Goal: Task Accomplishment & Management: Use online tool/utility

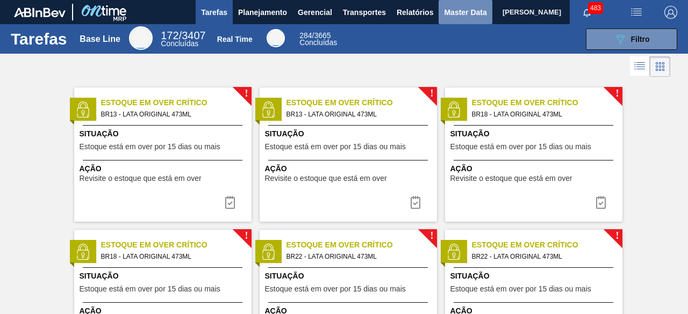
click at [458, 13] on span "Master Data" at bounding box center [465, 12] width 42 height 13
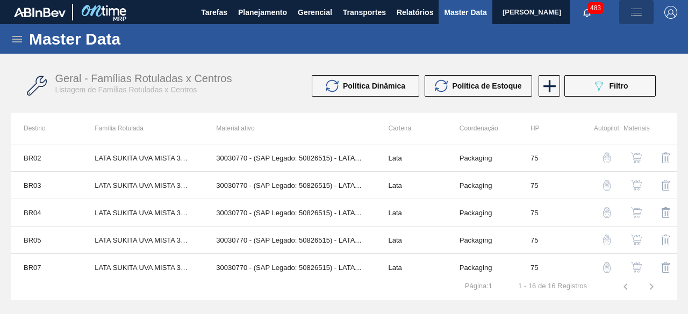
click at [637, 15] on img "button" at bounding box center [636, 12] width 13 height 13
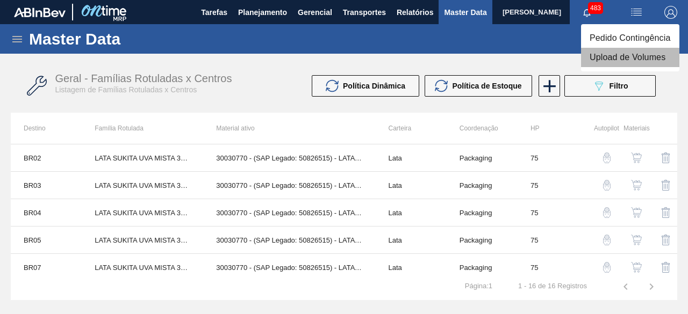
click at [620, 61] on li "Upload de Volumes" at bounding box center [630, 57] width 98 height 19
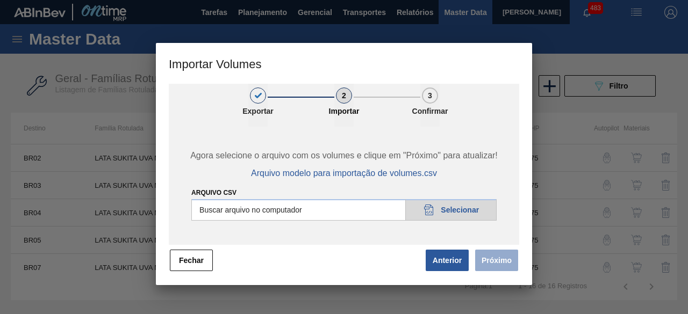
click at [475, 210] on input "Arquivo csv" at bounding box center [343, 209] width 305 height 21
type input "C:\fakepath\Subida Ball D0 + D4 19.09.csv"
click at [498, 249] on span "Próximo" at bounding box center [494, 261] width 49 height 24
click at [498, 253] on button "Próximo" at bounding box center [496, 260] width 43 height 21
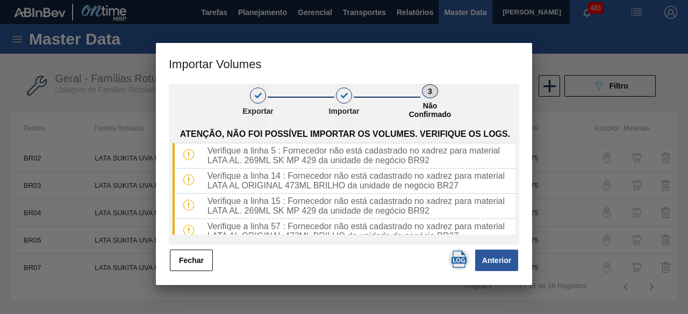
click at [459, 264] on img "button" at bounding box center [458, 259] width 17 height 17
drag, startPoint x: 203, startPoint y: 260, endPoint x: 210, endPoint y: 247, distance: 14.7
click at [204, 256] on button "Fechar" at bounding box center [191, 260] width 43 height 21
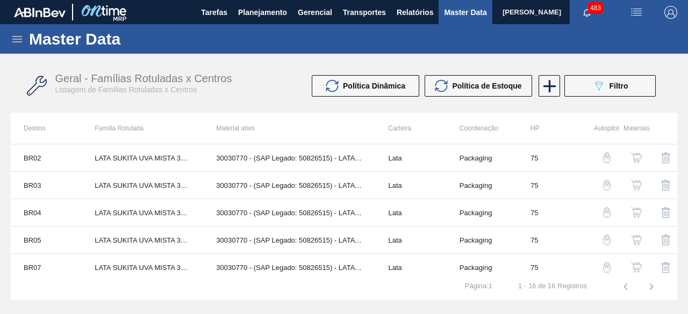
click at [16, 41] on icon at bounding box center [17, 39] width 13 height 13
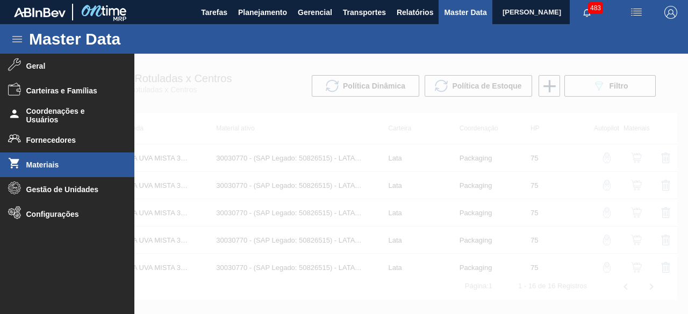
click at [46, 159] on li "Materiais" at bounding box center [67, 165] width 134 height 25
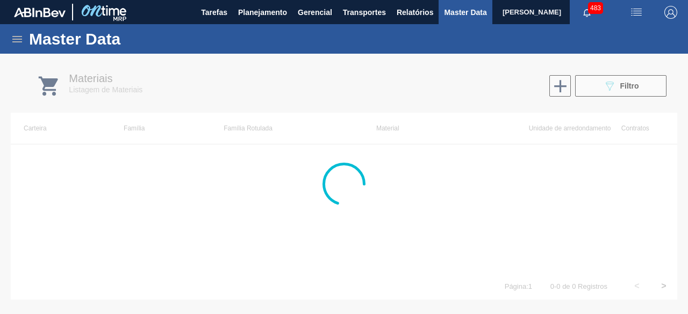
click at [615, 89] on div at bounding box center [344, 184] width 688 height 261
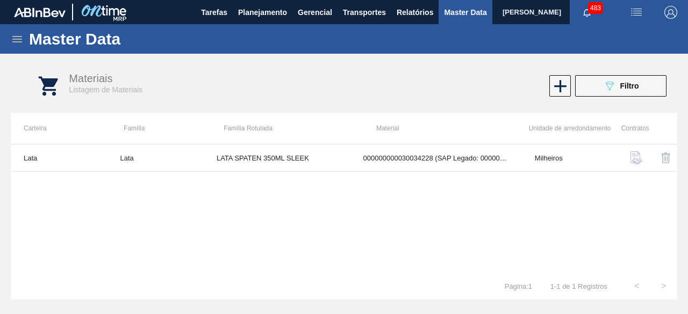
click at [615, 89] on icon "089F7B8B-B2A5-4AFE-B5C0-19BA573D28AC" at bounding box center [609, 86] width 13 height 13
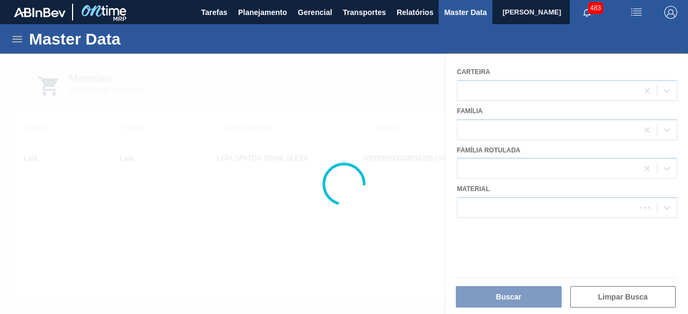
click at [577, 208] on div at bounding box center [344, 184] width 688 height 261
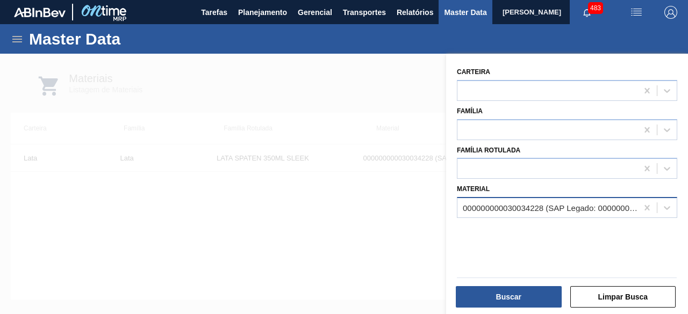
click at [556, 209] on div "000000000030034228 (SAP Legado: 000000000050847070) - LATA AL SPATEN 350ML SLK …" at bounding box center [551, 208] width 176 height 9
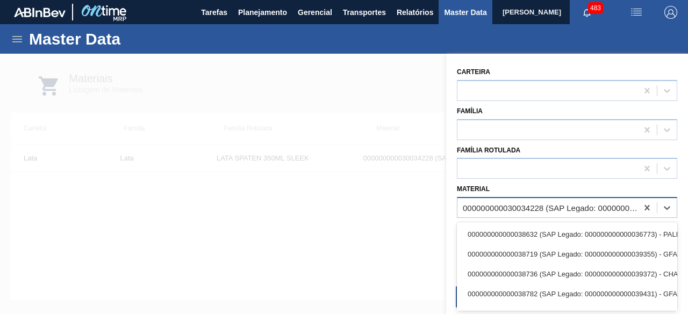
paste input "30012388"
type input "30012388"
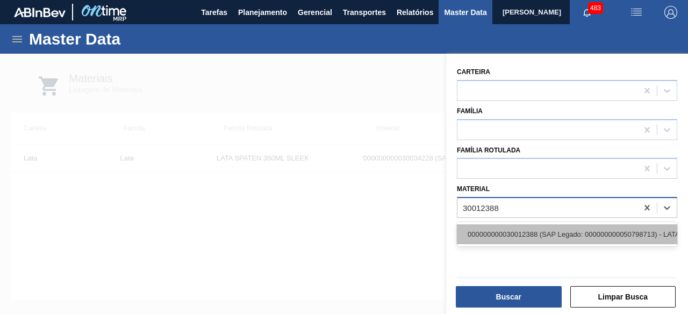
click at [534, 231] on div "000000000030012388 (SAP Legado: 000000000050798713) - LATA AL. 269ML SK MP 429" at bounding box center [567, 235] width 220 height 20
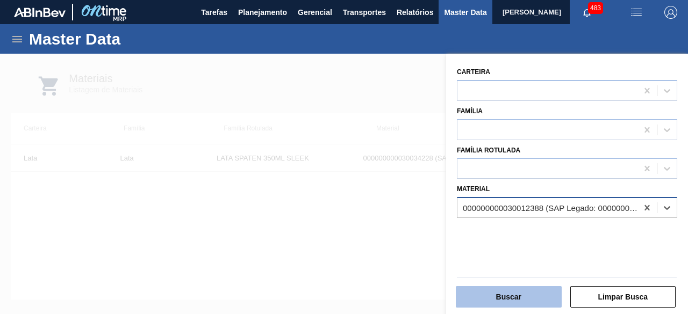
drag, startPoint x: 531, startPoint y: 301, endPoint x: 536, endPoint y: 298, distance: 6.0
click at [536, 298] on button "Buscar" at bounding box center [509, 296] width 106 height 21
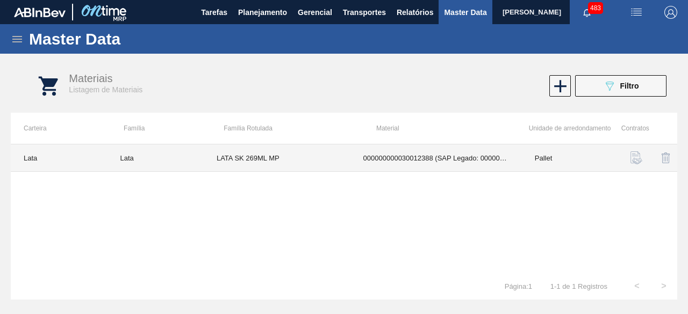
click at [345, 158] on td "LATA SK 269ML MP" at bounding box center [277, 158] width 147 height 27
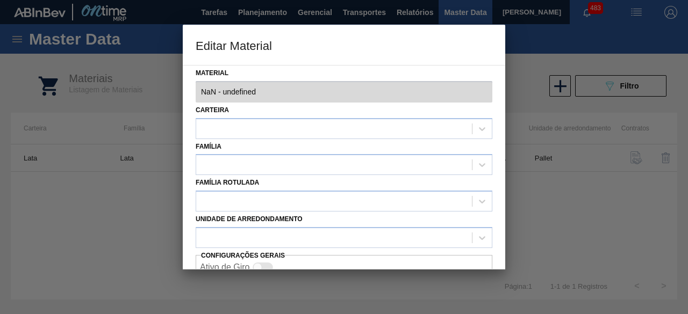
type input "30012388 - 000000000030012388 (SAP Legado: 000000000050798713) - LATA AL. 269ML…"
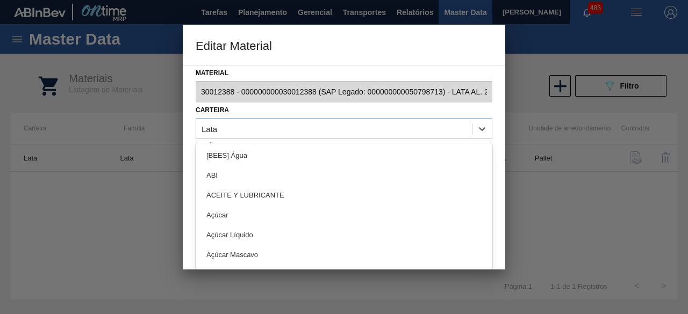
drag, startPoint x: 422, startPoint y: 128, endPoint x: 416, endPoint y: 98, distance: 30.8
click at [425, 127] on div "Lata" at bounding box center [334, 129] width 276 height 16
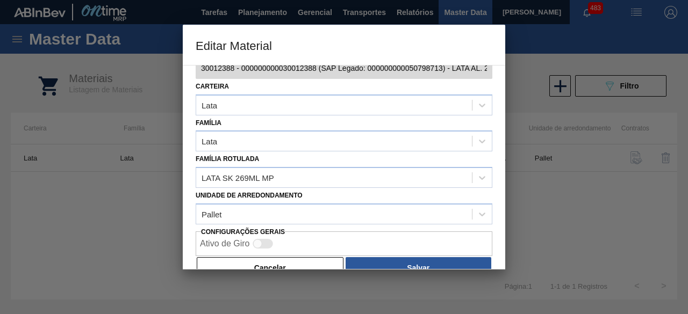
scroll to position [45, 0]
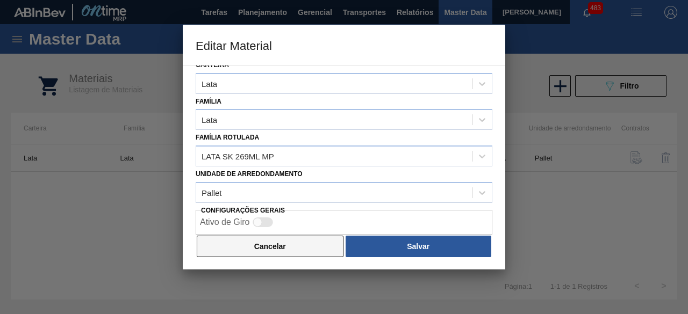
click at [292, 236] on button "Cancelar" at bounding box center [270, 246] width 147 height 21
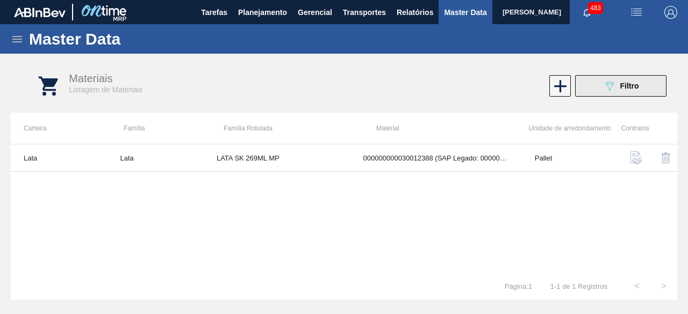
click at [612, 87] on icon "089F7B8B-B2A5-4AFE-B5C0-19BA573D28AC" at bounding box center [609, 86] width 13 height 13
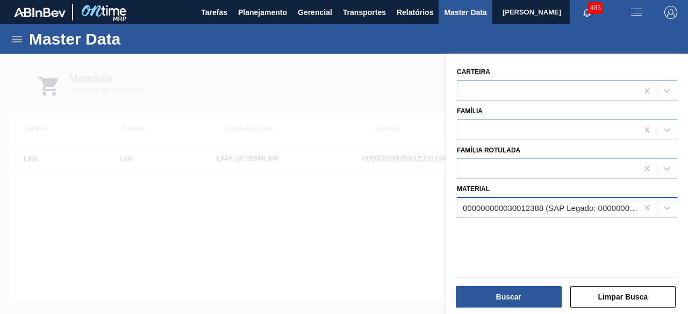
click at [562, 209] on div "000000000030012388 (SAP Legado: 000000000050798713) - LATA AL. 269ML SK MP 429" at bounding box center [551, 208] width 176 height 9
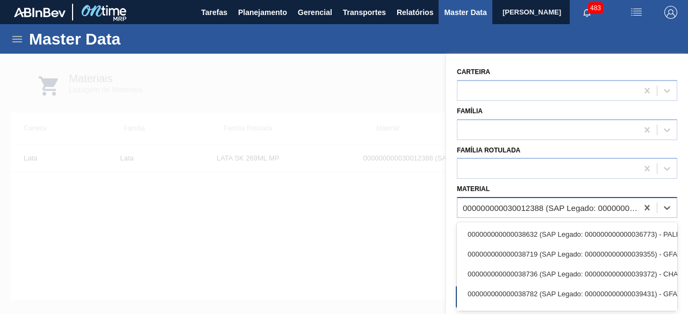
paste input "30034237"
type input "30034237"
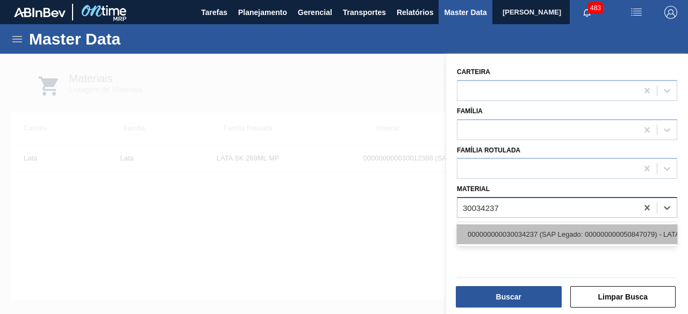
click at [548, 235] on div "000000000030034237 (SAP Legado: 000000000050847079) - LATA AL ORIGINAL 473ML BR…" at bounding box center [567, 235] width 220 height 20
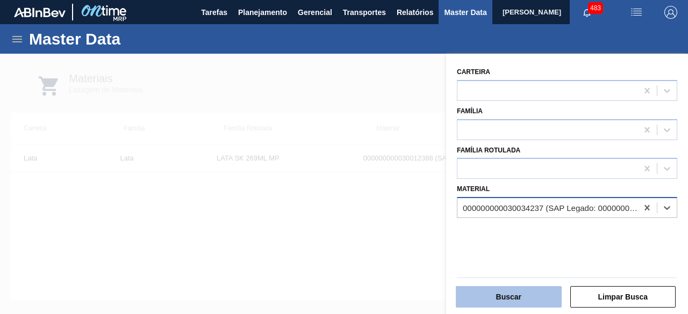
click at [534, 297] on button "Buscar" at bounding box center [509, 296] width 106 height 21
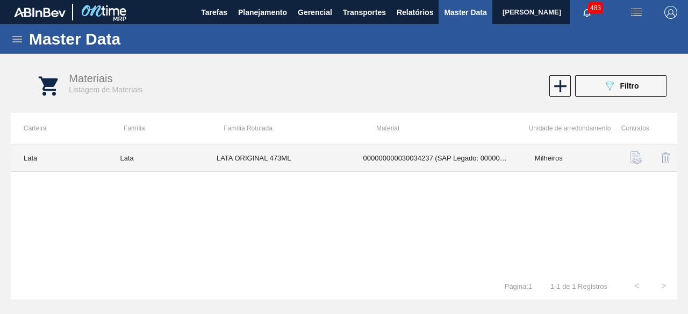
click at [348, 170] on td "LATA ORIGINAL 473ML" at bounding box center [277, 158] width 147 height 27
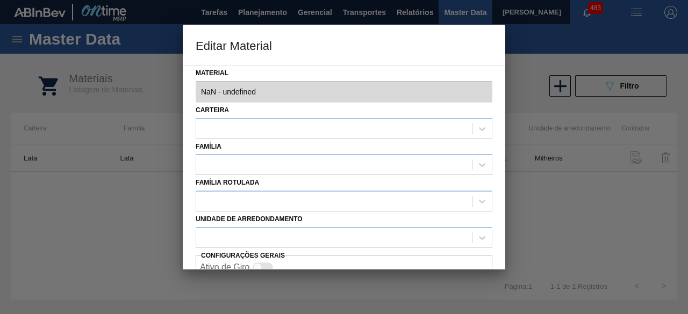
type input "30034237 - 000000000030034237 (SAP Legado: 000000000050847079) - LATA AL ORIGIN…"
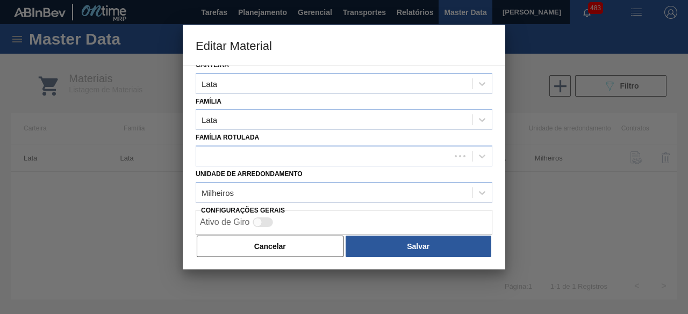
drag, startPoint x: 305, startPoint y: 255, endPoint x: 306, endPoint y: 250, distance: 5.4
click at [306, 255] on button "Cancelar" at bounding box center [270, 246] width 147 height 21
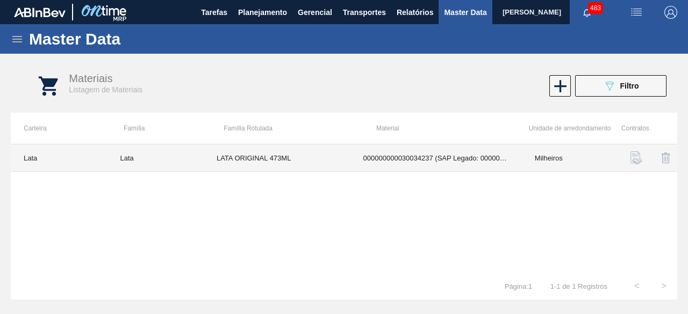
click at [319, 157] on td "LATA ORIGINAL 473ML" at bounding box center [277, 158] width 147 height 27
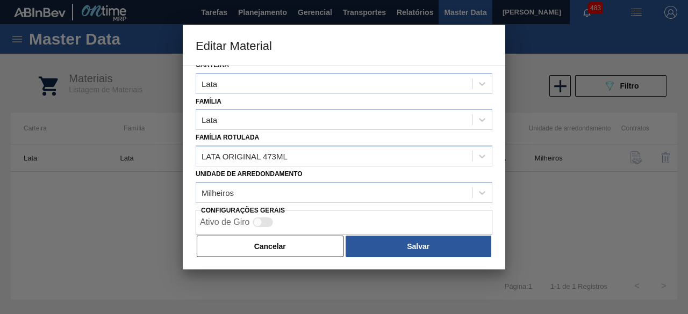
click at [293, 243] on button "Cancelar" at bounding box center [270, 246] width 147 height 21
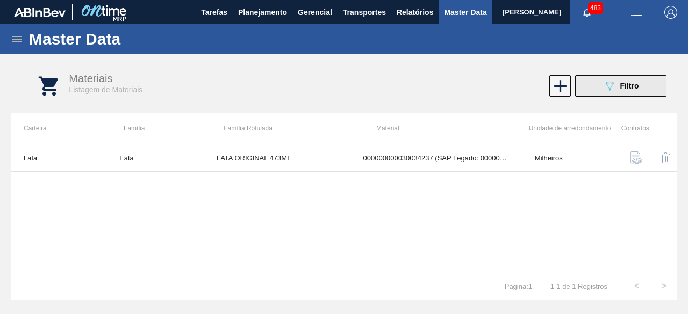
click at [604, 89] on icon "089F7B8B-B2A5-4AFE-B5C0-19BA573D28AC" at bounding box center [609, 86] width 13 height 13
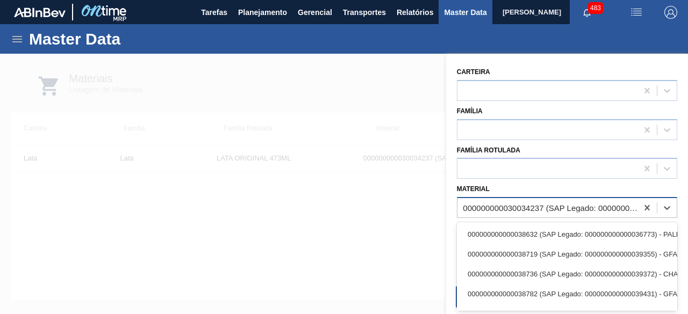
click at [528, 204] on div "000000000030034237 (SAP Legado: 000000000050847079) - LATA AL ORIGINAL 473ML BR…" at bounding box center [551, 208] width 176 height 9
paste input "30017309"
type input "30017309"
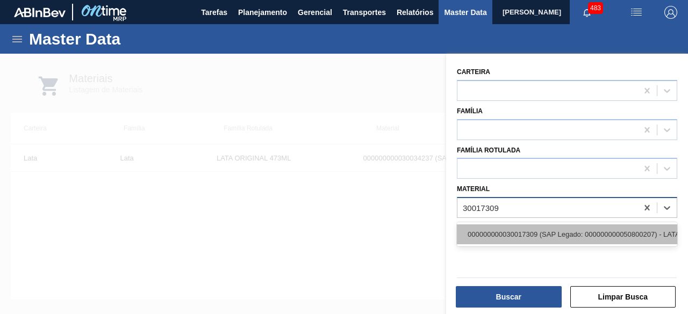
click at [528, 235] on div "000000000030017309 (SAP Legado: 000000000050800207) - LATA AL. 350ML SODA SUFRA…" at bounding box center [567, 235] width 220 height 20
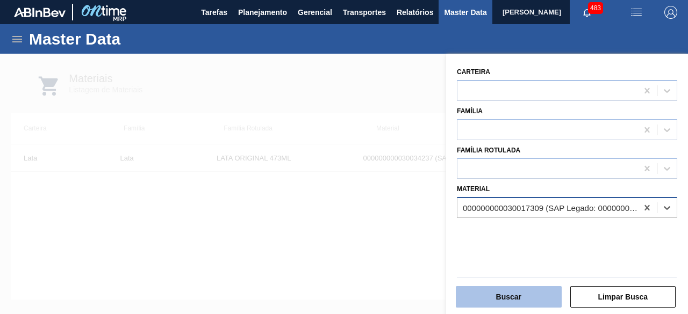
click at [525, 300] on button "Buscar" at bounding box center [509, 296] width 106 height 21
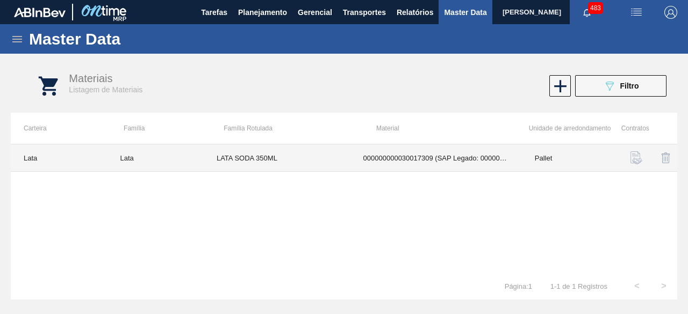
click at [274, 157] on td "LATA SODA 350ML" at bounding box center [277, 158] width 147 height 27
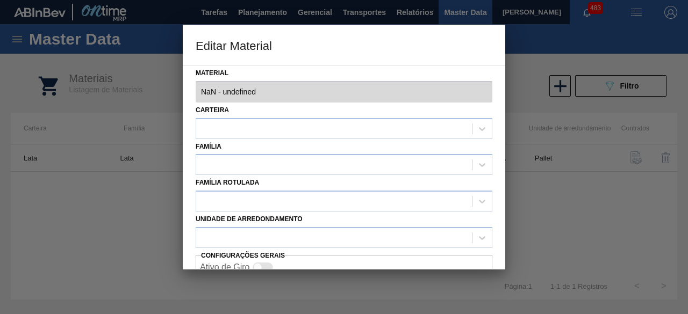
type input "30017309 - 000000000030017309 (SAP Legado: 000000000050800207) - LATA AL. 350ML…"
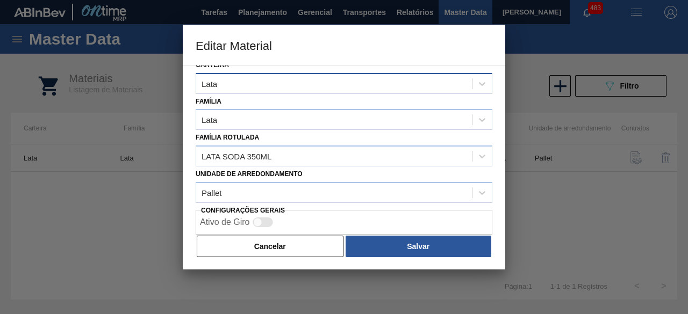
drag, startPoint x: 320, startPoint y: 243, endPoint x: 305, endPoint y: 79, distance: 165.1
click at [320, 232] on div "Material 30017309 - 000000000030017309 (SAP Legado: 000000000050800207) - LATA …" at bounding box center [344, 167] width 322 height 205
drag, startPoint x: 271, startPoint y: 249, endPoint x: 273, endPoint y: 192, distance: 57.5
click at [271, 249] on button "Cancelar" at bounding box center [270, 246] width 147 height 21
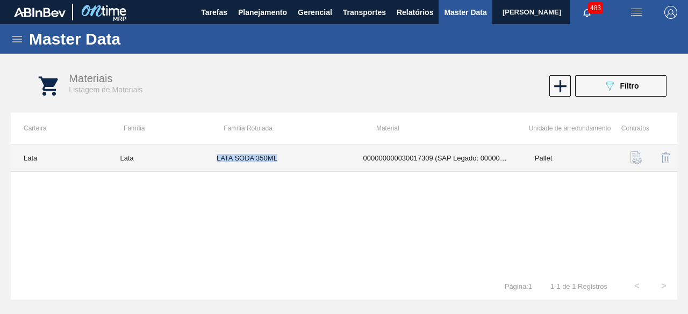
drag, startPoint x: 213, startPoint y: 160, endPoint x: 306, endPoint y: 158, distance: 93.5
click at [306, 158] on td "LATA SODA 350ML" at bounding box center [277, 158] width 147 height 27
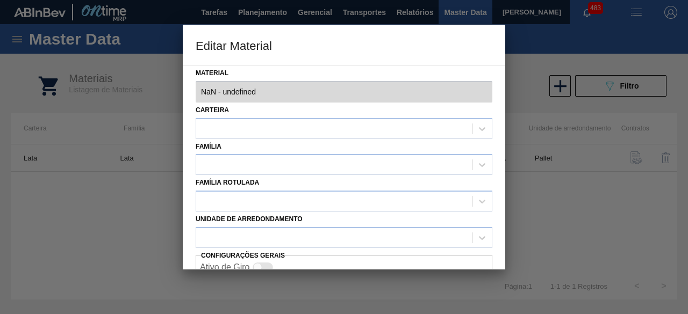
type input "30017309 - 000000000030017309 (SAP Legado: 000000000050800207) - LATA AL. 350ML…"
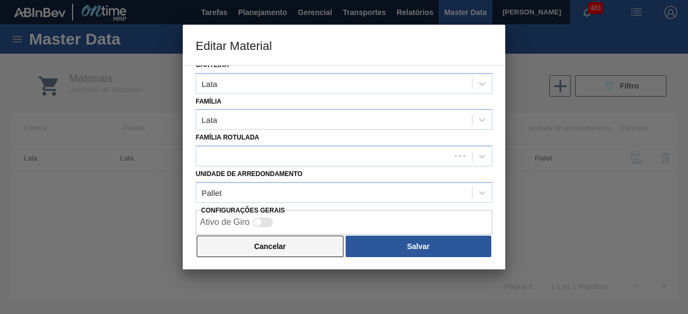
click at [296, 238] on button "Cancelar" at bounding box center [270, 246] width 147 height 21
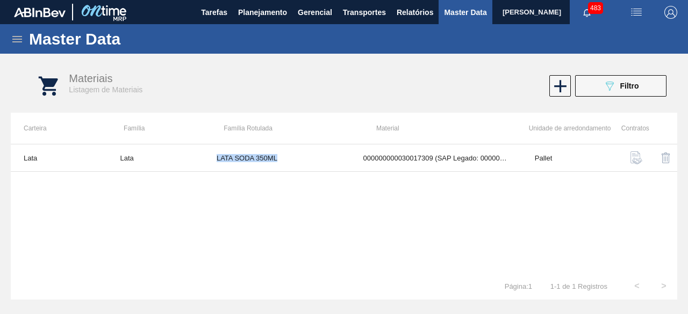
copy td "LATA SODA 350ML"
click at [597, 89] on button "089F7B8B-B2A5-4AFE-B5C0-19BA573D28AC Filtro" at bounding box center [620, 85] width 91 height 21
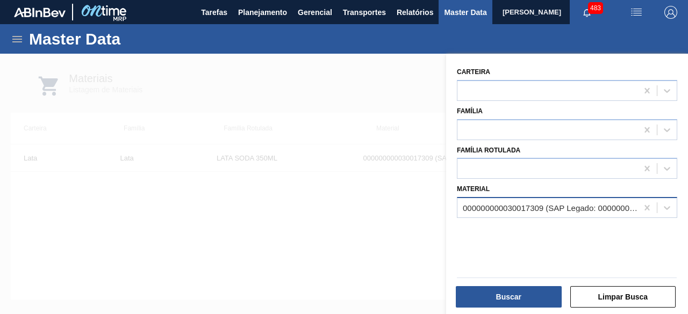
click at [578, 204] on div "000000000030017309 (SAP Legado: 000000000050800207) - LATA AL. 350ML SODA SUFRA…" at bounding box center [551, 208] width 176 height 9
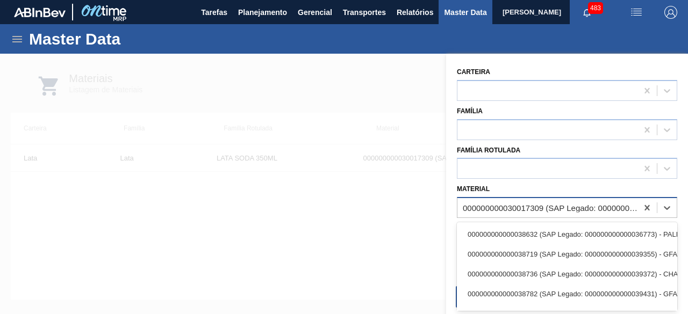
paste input "30034228"
type input "30034228"
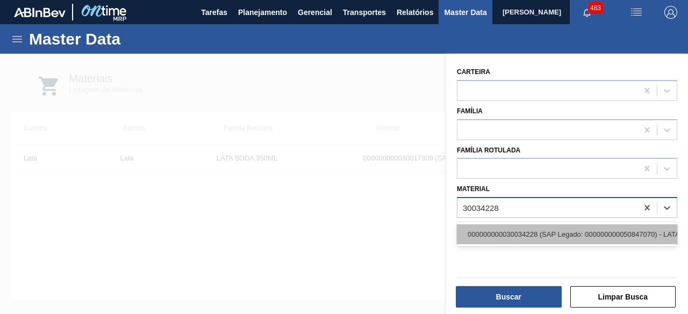
click at [547, 230] on div "000000000030034228 (SAP Legado: 000000000050847070) - LATA AL SPATEN 350ML SLK …" at bounding box center [567, 235] width 220 height 20
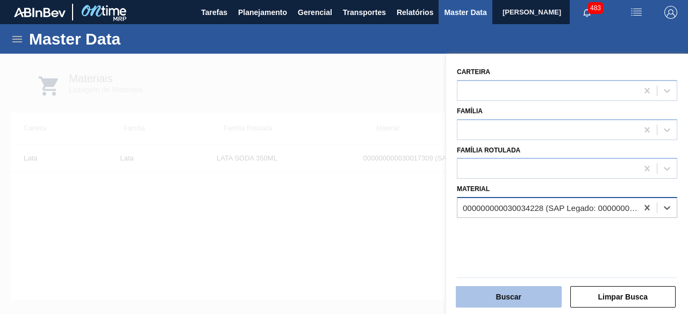
click at [542, 296] on button "Buscar" at bounding box center [509, 296] width 106 height 21
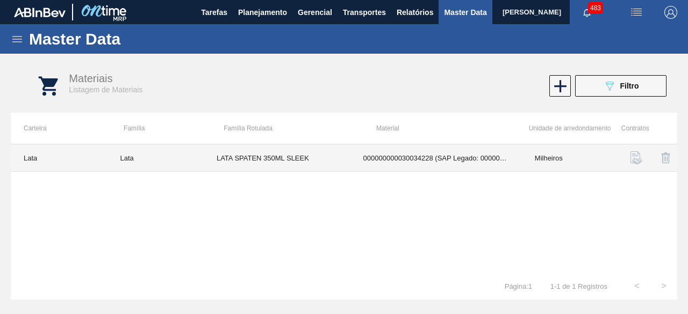
click at [306, 162] on td "LATA SPATEN 350ML SLEEK" at bounding box center [277, 158] width 147 height 27
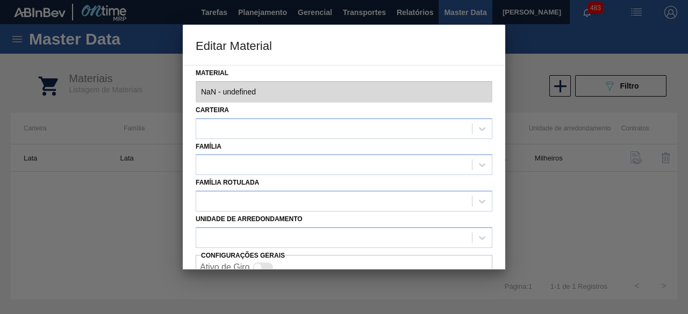
type input "30034228 - 000000000030034228 (SAP Legado: 000000000050847070) - LATA AL SPATEN…"
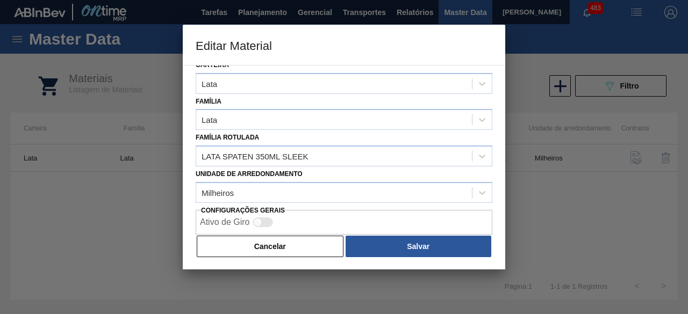
drag, startPoint x: 299, startPoint y: 249, endPoint x: 288, endPoint y: 235, distance: 18.0
click at [298, 249] on button "Cancelar" at bounding box center [270, 246] width 147 height 21
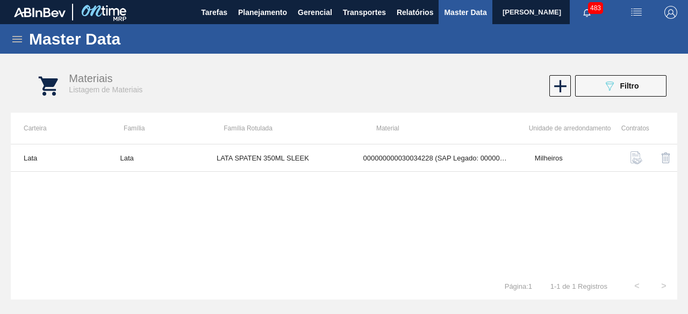
click at [635, 10] on img "button" at bounding box center [636, 12] width 13 height 13
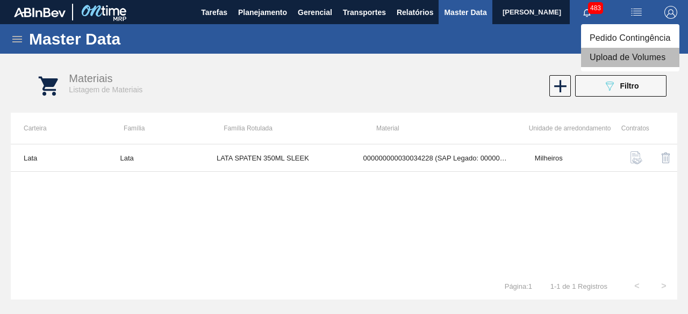
click at [622, 55] on li "Upload de Volumes" at bounding box center [630, 57] width 98 height 19
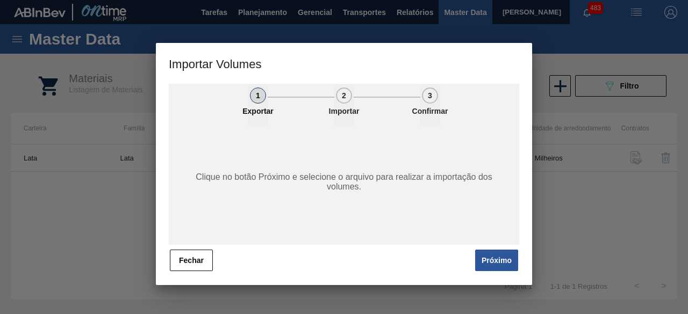
drag, startPoint x: 502, startPoint y: 263, endPoint x: 505, endPoint y: 259, distance: 5.8
click at [505, 259] on button "Próximo" at bounding box center [496, 260] width 43 height 21
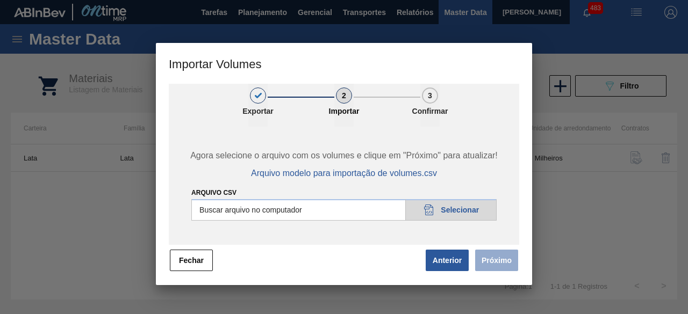
click at [461, 212] on input "Arquivo csv" at bounding box center [343, 209] width 305 height 21
type input "C:\fakepath\Subida Ball D0 + D4 19.09.csv"
click at [502, 264] on button "Próximo" at bounding box center [496, 260] width 43 height 21
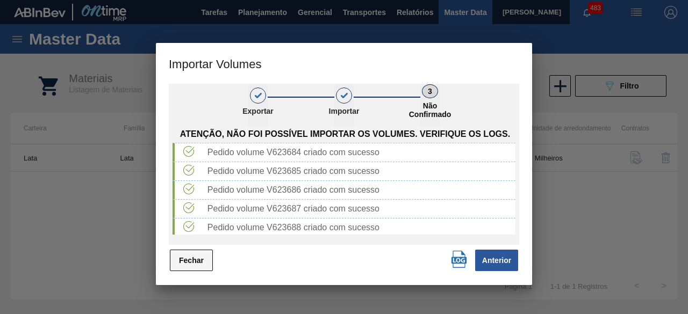
click at [188, 262] on button "Fechar" at bounding box center [191, 260] width 43 height 21
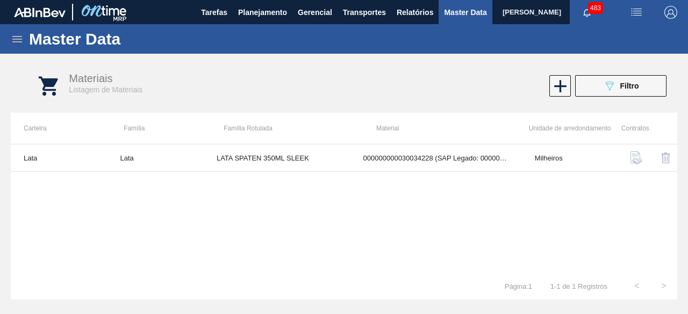
click at [633, 12] on img "button" at bounding box center [636, 12] width 13 height 13
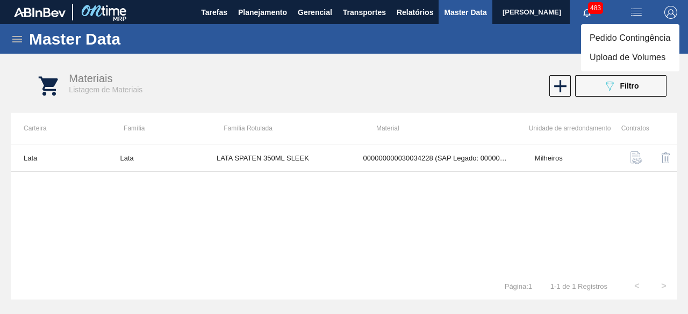
click at [621, 62] on li "Upload de Volumes" at bounding box center [630, 57] width 98 height 19
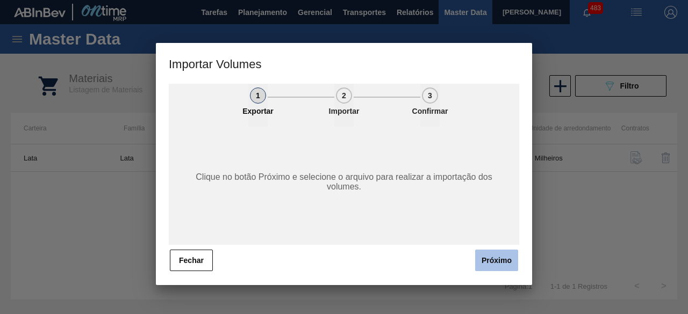
click at [501, 255] on button "Próximo" at bounding box center [496, 260] width 43 height 21
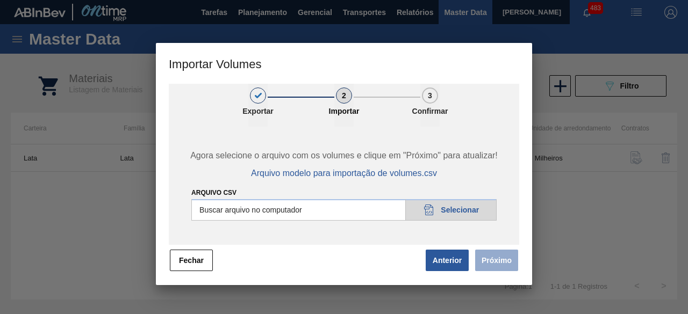
click at [476, 214] on input "Arquivo csv" at bounding box center [343, 209] width 305 height 21
type input "C:\fakepath\Subida Ball D0 + D4 19.09 2.csv"
click at [492, 261] on button "Próximo" at bounding box center [496, 260] width 43 height 21
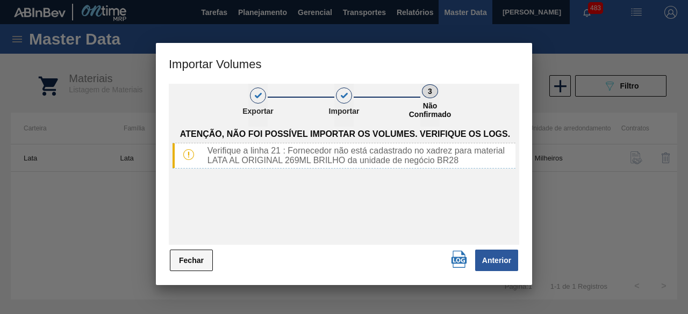
drag, startPoint x: 175, startPoint y: 262, endPoint x: 185, endPoint y: 254, distance: 12.6
click at [178, 261] on button "Fechar" at bounding box center [191, 260] width 43 height 21
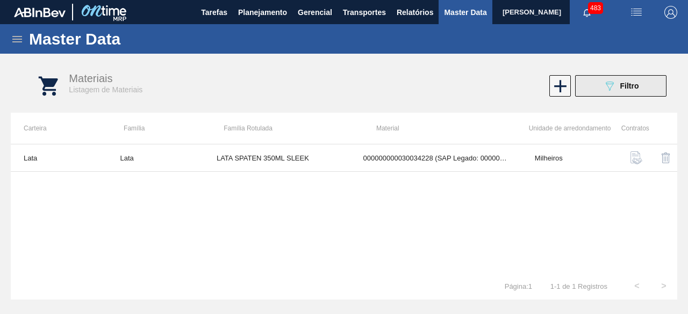
click at [604, 91] on icon "089F7B8B-B2A5-4AFE-B5C0-19BA573D28AC" at bounding box center [609, 86] width 13 height 13
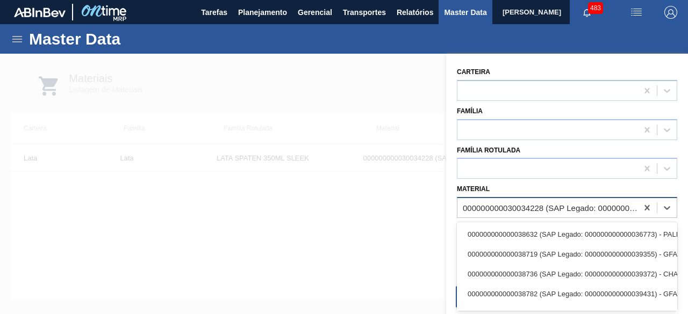
click at [541, 202] on div "000000000030034228 (SAP Legado: 000000000050847070) - LATA AL SPATEN 350ML SLK …" at bounding box center [547, 208] width 180 height 16
paste input "30034234"
type input "30034234"
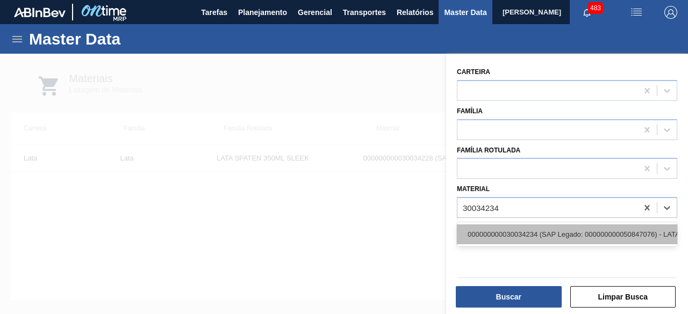
click at [530, 234] on div "000000000030034234 (SAP Legado: 000000000050847076) - LATA AL ORIGINAL 269ML BR…" at bounding box center [567, 235] width 220 height 20
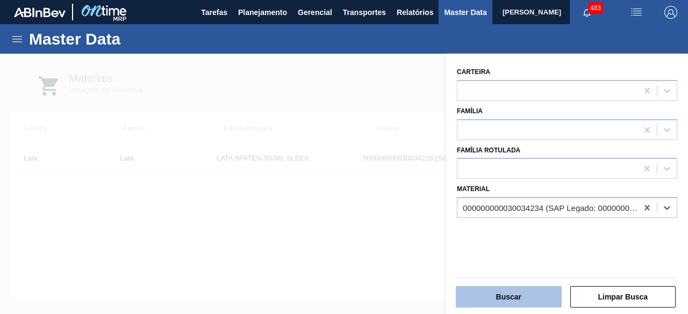
click at [528, 293] on button "Buscar" at bounding box center [509, 296] width 106 height 21
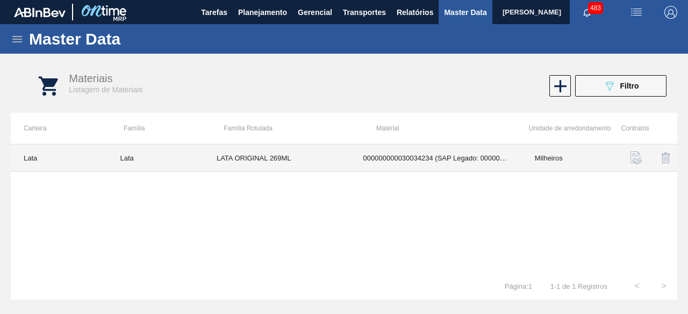
click at [312, 153] on td "LATA ORIGINAL 269ML" at bounding box center [277, 158] width 147 height 27
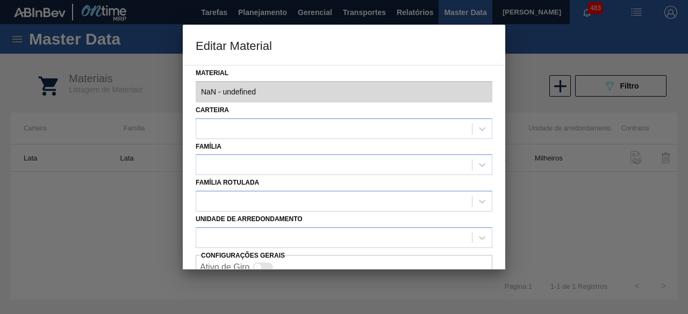
type input "30034234 - 000000000030034234 (SAP Legado: 000000000050847076) - LATA AL ORIGIN…"
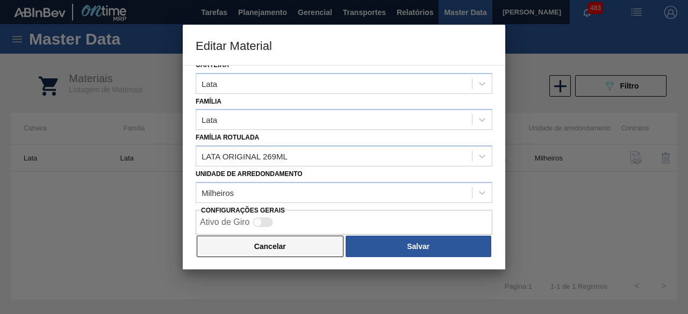
click at [254, 249] on button "Cancelar" at bounding box center [270, 246] width 147 height 21
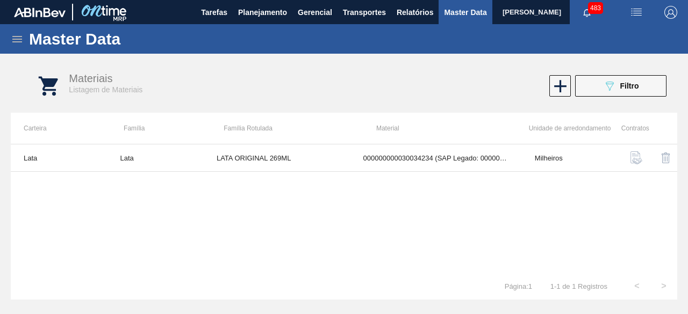
click at [632, 9] on img "button" at bounding box center [636, 12] width 13 height 13
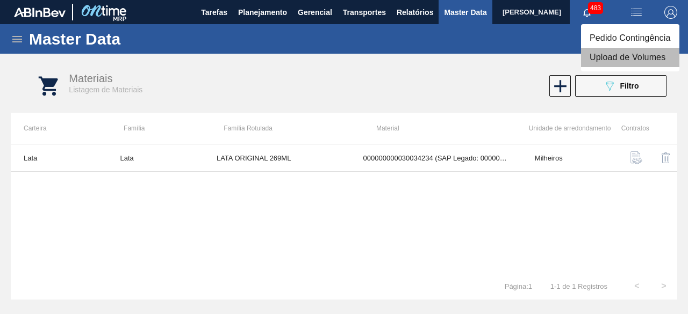
click at [635, 62] on li "Upload de Volumes" at bounding box center [630, 57] width 98 height 19
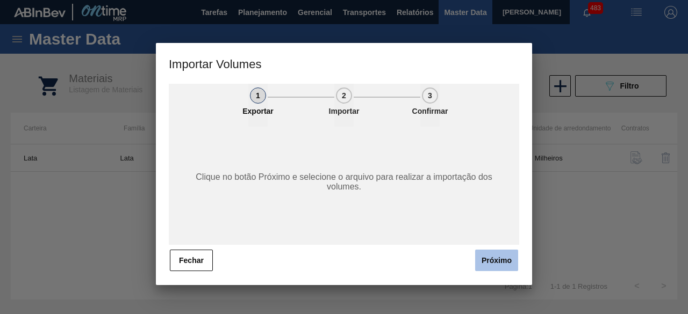
click at [499, 256] on button "Próximo" at bounding box center [496, 260] width 43 height 21
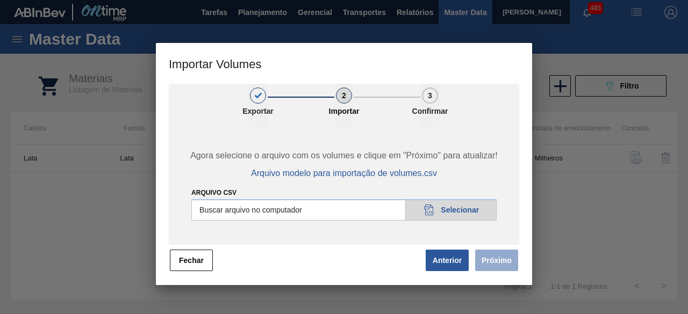
click at [442, 212] on input "Arquivo csv" at bounding box center [343, 209] width 305 height 21
type input "C:\fakepath\Subida Ball D0 + D4 19.09 2.csv"
click at [501, 261] on button "Próximo" at bounding box center [496, 260] width 43 height 21
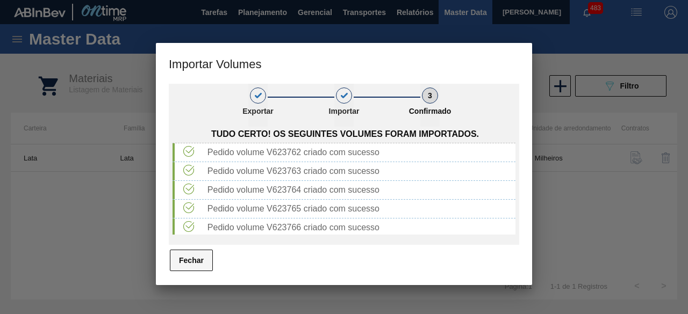
click at [189, 260] on button "Fechar" at bounding box center [191, 260] width 43 height 21
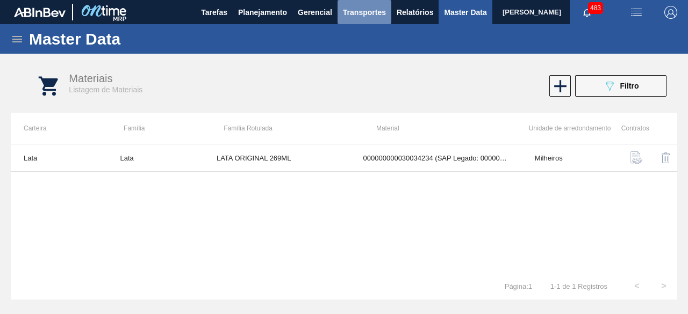
click at [360, 11] on span "Transportes" at bounding box center [364, 12] width 43 height 13
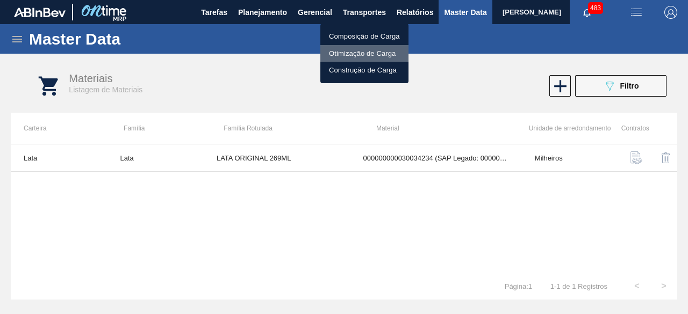
click at [356, 50] on li "Otimização de Carga" at bounding box center [364, 53] width 88 height 17
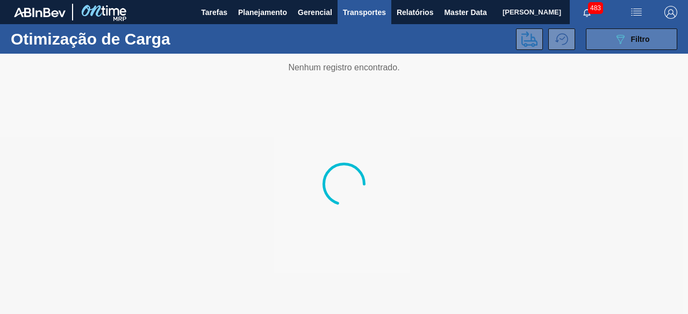
click at [619, 39] on icon "089F7B8B-B2A5-4AFE-B5C0-19BA573D28AC" at bounding box center [620, 39] width 13 height 13
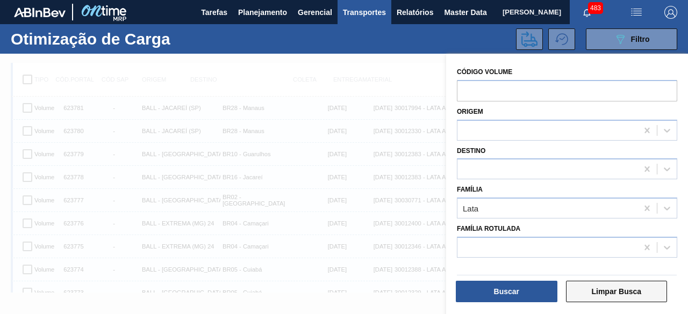
click at [631, 291] on button "Limpar Busca" at bounding box center [617, 291] width 102 height 21
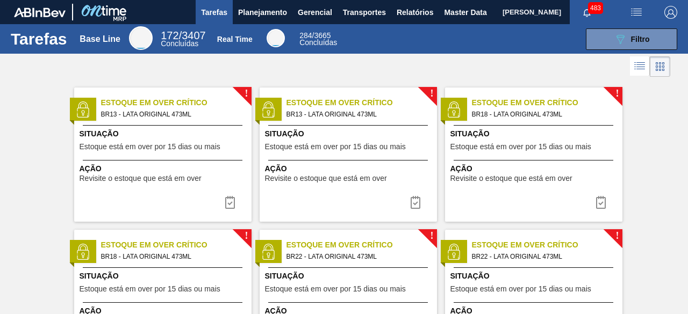
click at [503, 18] on span "[PERSON_NAME]" at bounding box center [532, 12] width 59 height 24
click at [455, 10] on span "Master Data" at bounding box center [465, 12] width 42 height 13
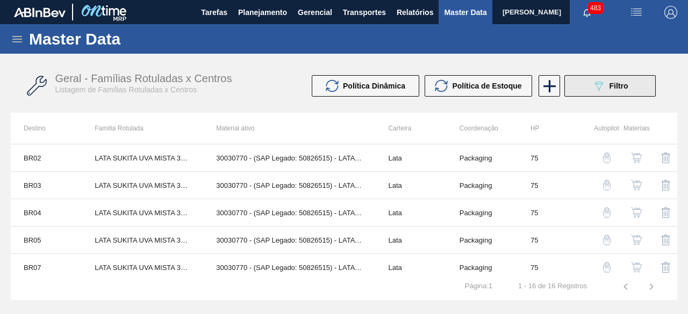
click at [604, 83] on icon "089F7B8B-B2A5-4AFE-B5C0-19BA573D28AC" at bounding box center [598, 86] width 13 height 13
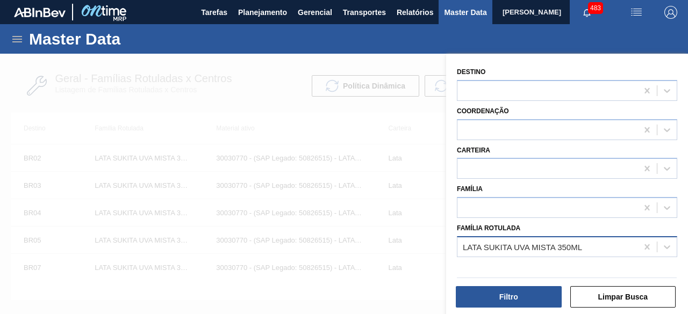
click at [565, 253] on div "LATA SUKITA UVA MISTA 350ML" at bounding box center [547, 247] width 180 height 16
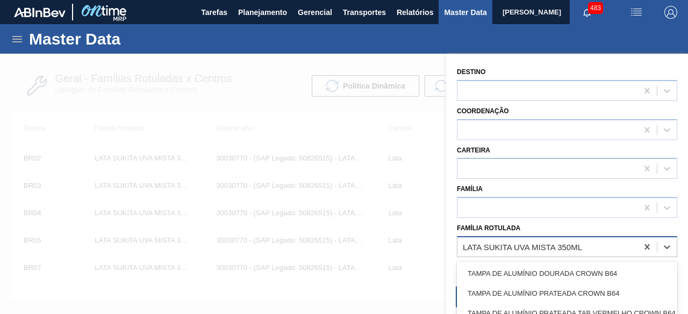
paste Rotulada "LATA SODA 350ML"
type Rotulada "LATA SODA 350ML"
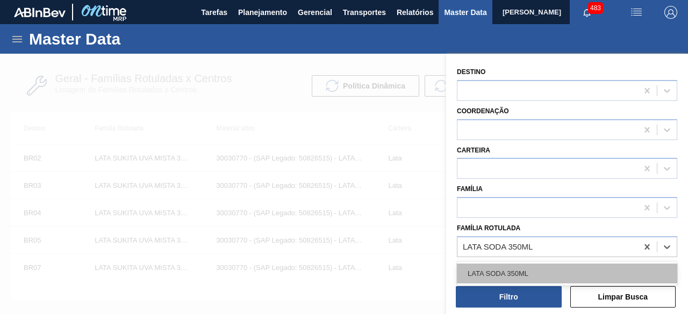
click at [513, 272] on div "LATA SODA 350ML" at bounding box center [567, 274] width 220 height 20
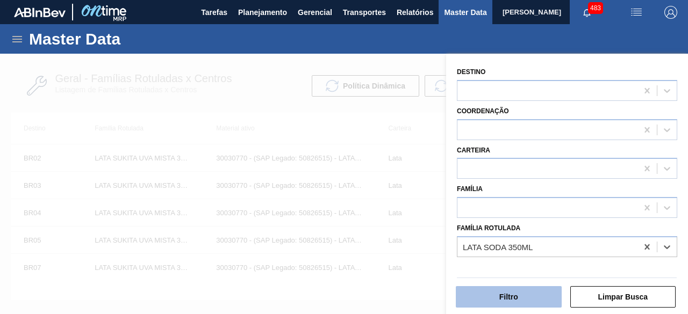
click at [520, 292] on button "Filtro" at bounding box center [509, 296] width 106 height 21
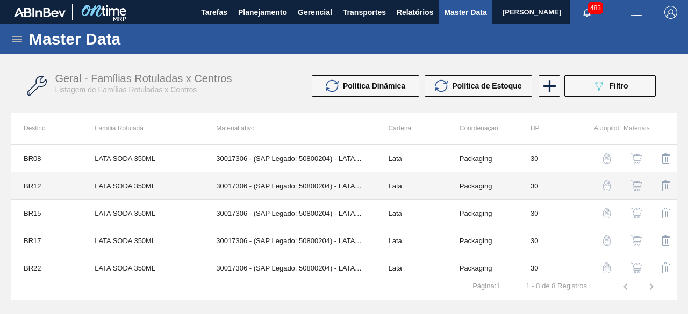
scroll to position [88, 0]
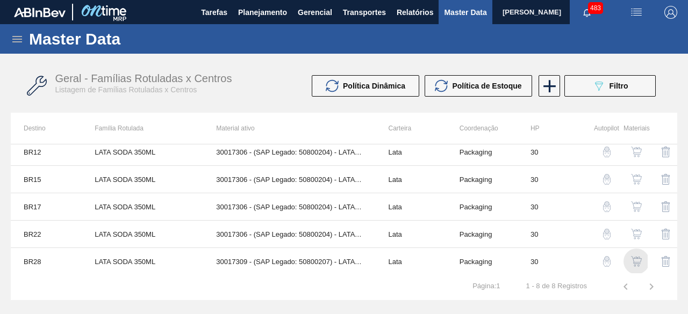
click at [637, 263] on img "button" at bounding box center [636, 261] width 11 height 11
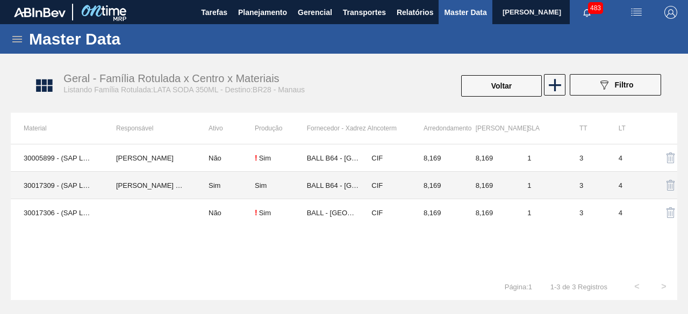
click at [101, 191] on td "30017309 - (SAP Legado: 50800207) - LATA AL. 350ML SODA SUFRAMA 429" at bounding box center [57, 185] width 92 height 27
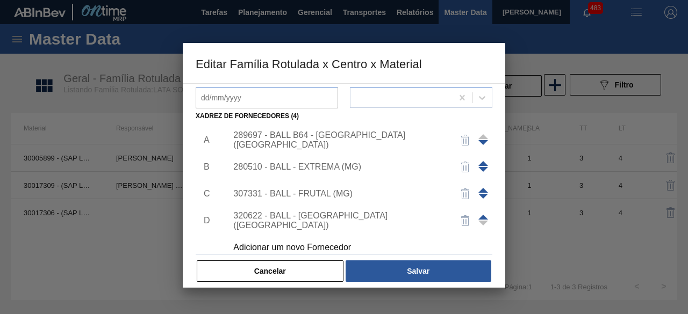
scroll to position [11, 0]
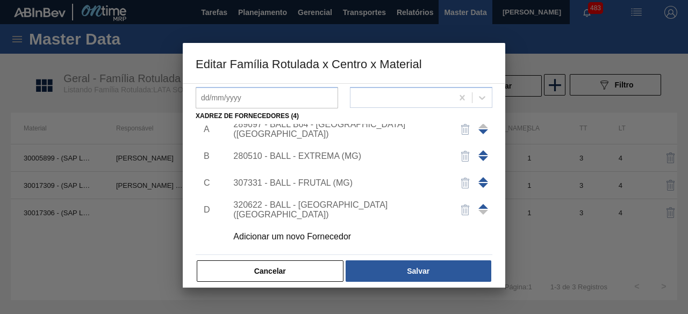
click at [331, 236] on div "Adicionar um novo Fornecedor" at bounding box center [338, 237] width 211 height 10
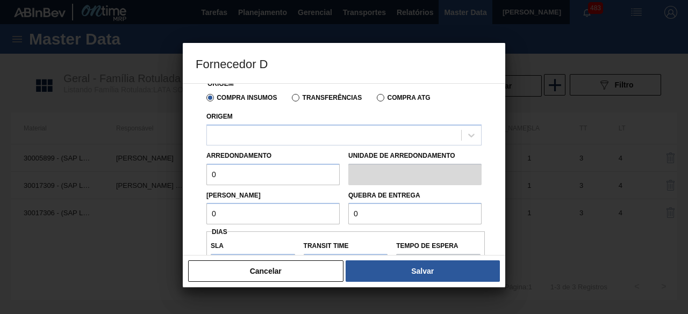
scroll to position [0, 0]
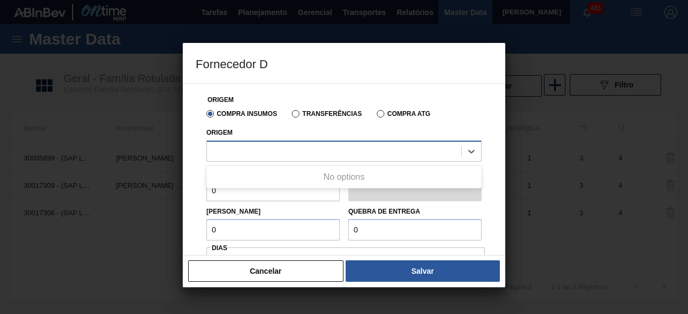
click at [362, 151] on div at bounding box center [334, 151] width 254 height 16
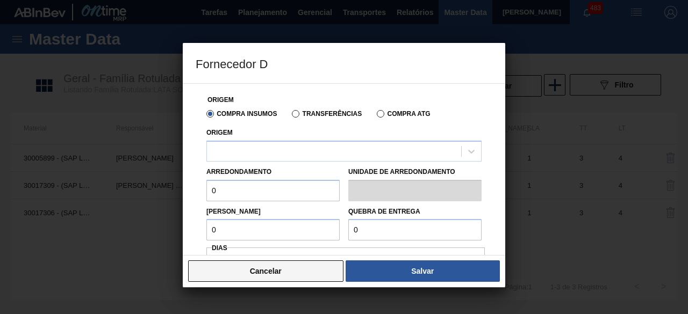
click at [324, 277] on button "Cancelar" at bounding box center [265, 271] width 155 height 21
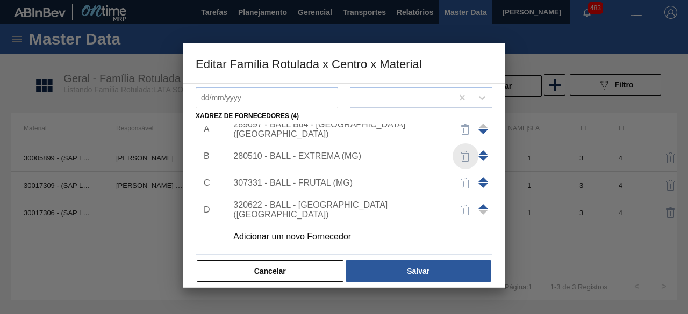
click at [464, 157] on img "button" at bounding box center [465, 156] width 13 height 13
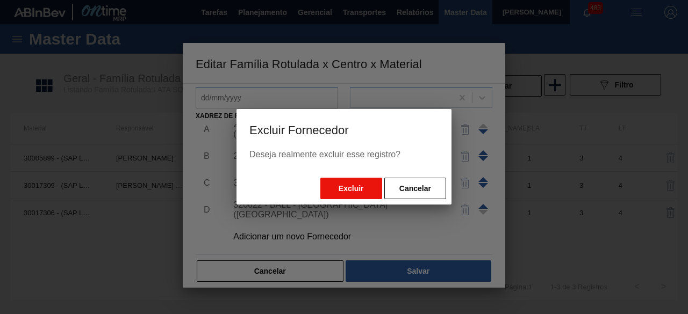
click at [360, 191] on button "Excluir" at bounding box center [351, 188] width 62 height 21
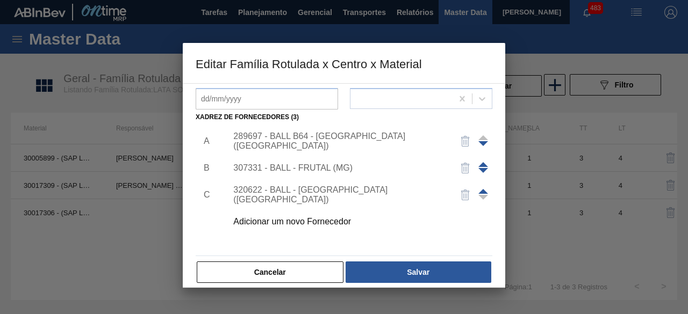
scroll to position [169, 0]
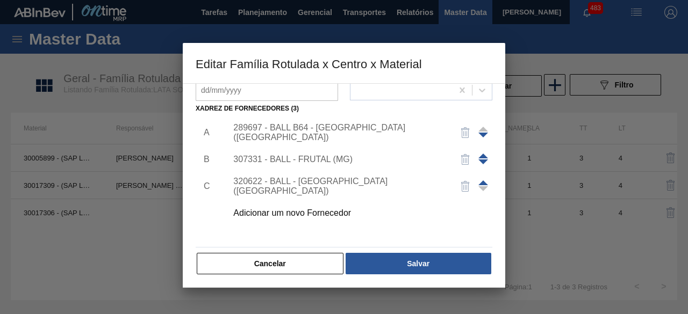
click at [345, 214] on div "Adicionar um novo Fornecedor" at bounding box center [338, 214] width 211 height 10
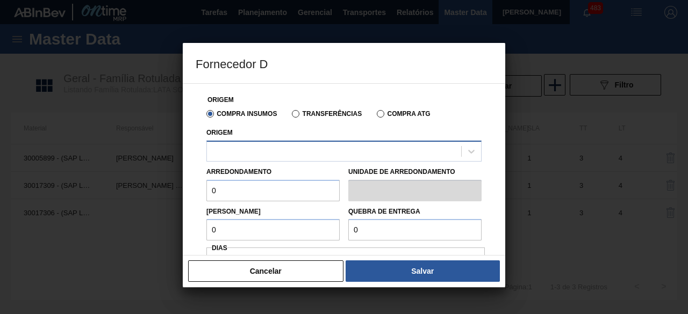
click at [376, 145] on div at bounding box center [334, 151] width 254 height 16
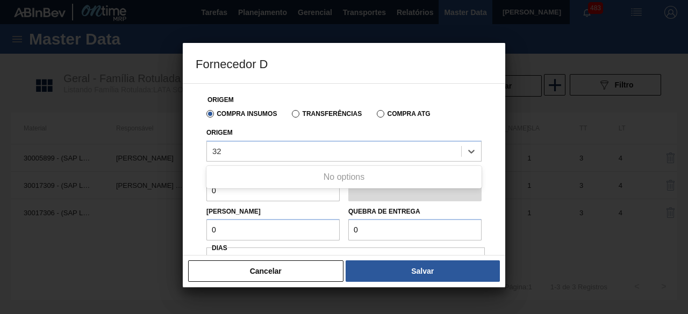
type input "32"
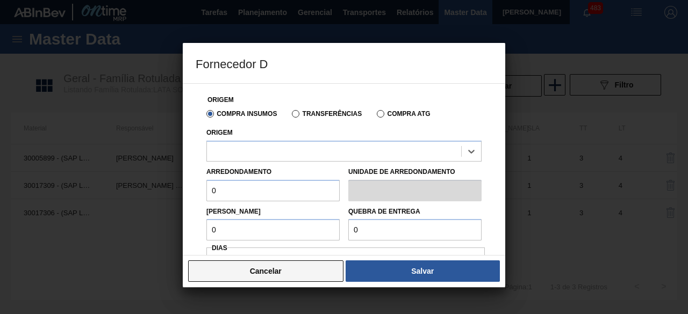
click at [307, 271] on button "Cancelar" at bounding box center [265, 271] width 155 height 21
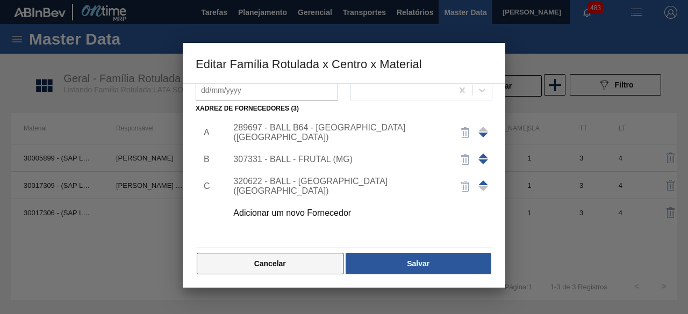
click at [320, 261] on button "Cancelar" at bounding box center [270, 263] width 147 height 21
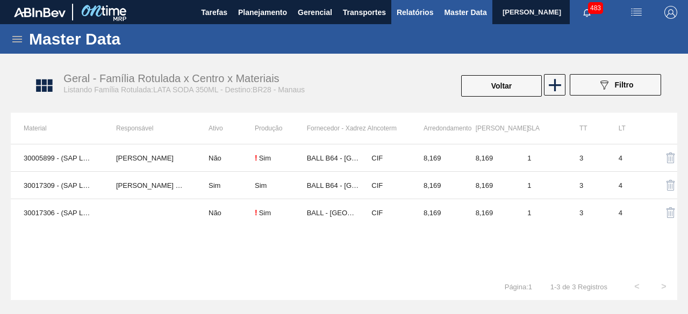
click at [418, 10] on span "Relatórios" at bounding box center [415, 12] width 37 height 13
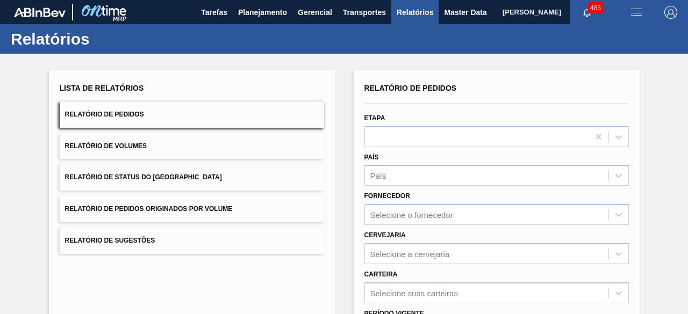
click at [147, 143] on button "Relatório de Volumes" at bounding box center [192, 146] width 264 height 26
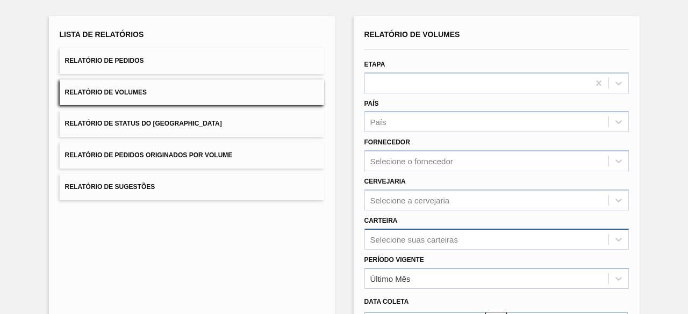
scroll to position [158, 0]
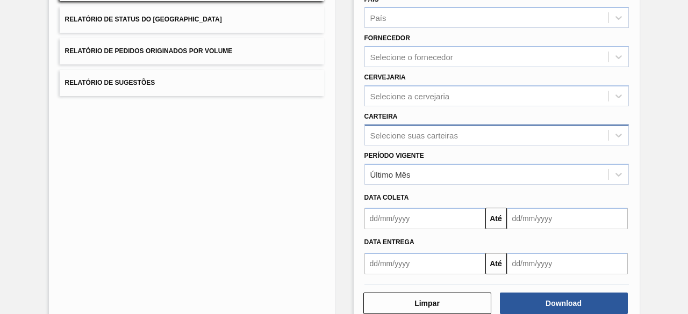
click at [436, 146] on div "Selecione suas carteiras" at bounding box center [496, 135] width 264 height 21
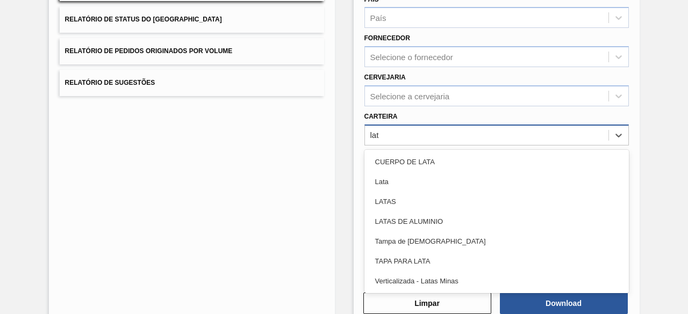
type input "lata"
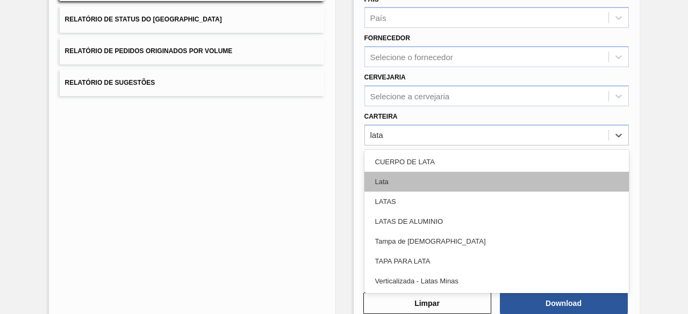
click at [416, 174] on div "Lata" at bounding box center [496, 182] width 264 height 20
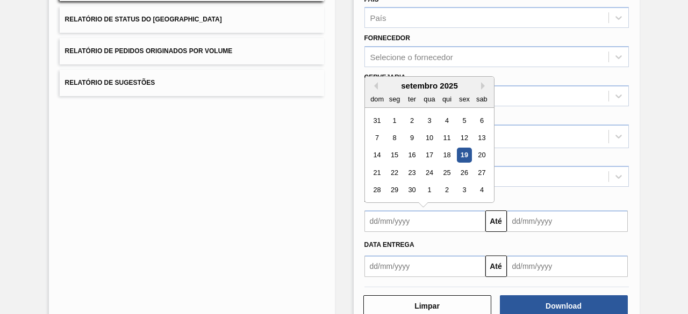
click at [412, 215] on input "text" at bounding box center [424, 221] width 121 height 21
click at [465, 150] on div "19" at bounding box center [464, 155] width 15 height 15
type input "[DATE]"
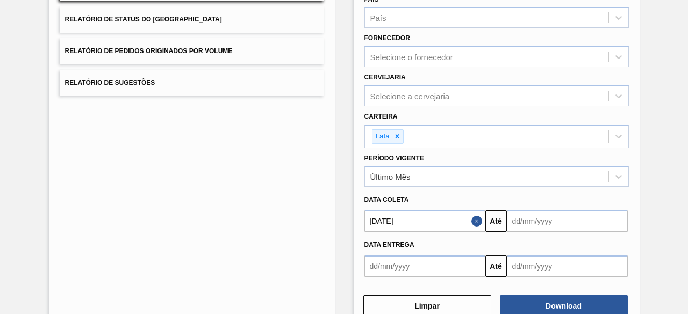
click at [539, 214] on input "text" at bounding box center [567, 221] width 121 height 21
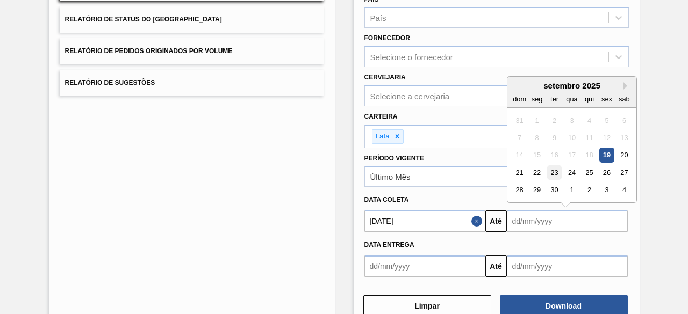
click at [554, 172] on div "23" at bounding box center [554, 173] width 15 height 15
type input "[DATE]"
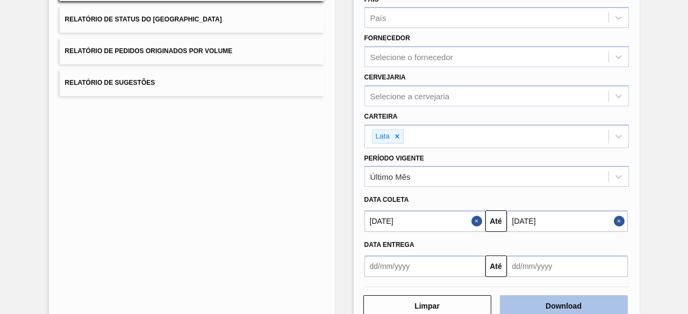
click at [579, 304] on button "Download" at bounding box center [564, 306] width 128 height 21
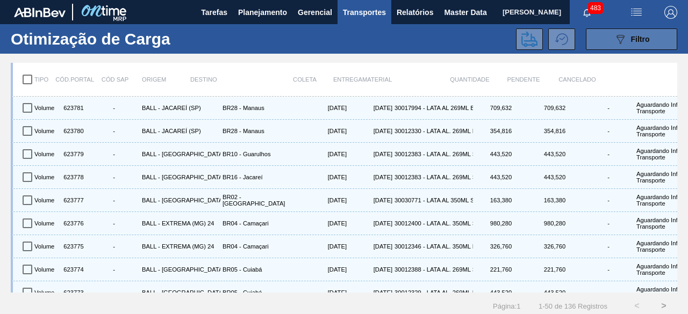
click at [608, 34] on button "089F7B8B-B2A5-4AFE-B5C0-19BA573D28AC Filtro" at bounding box center [631, 38] width 91 height 21
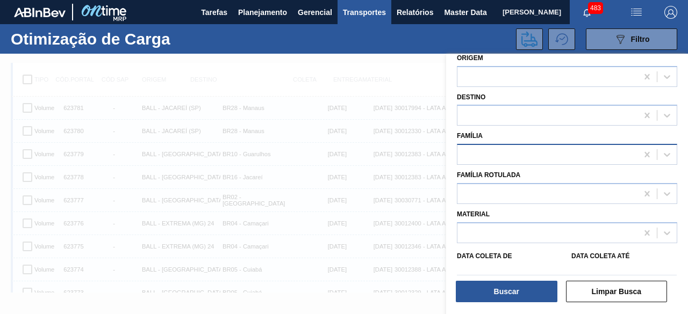
scroll to position [13, 0]
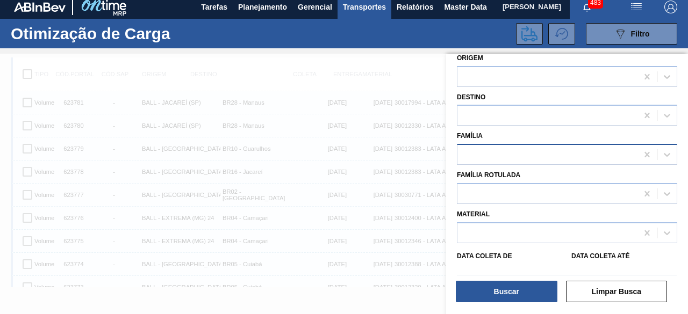
click at [534, 149] on div at bounding box center [547, 155] width 180 height 16
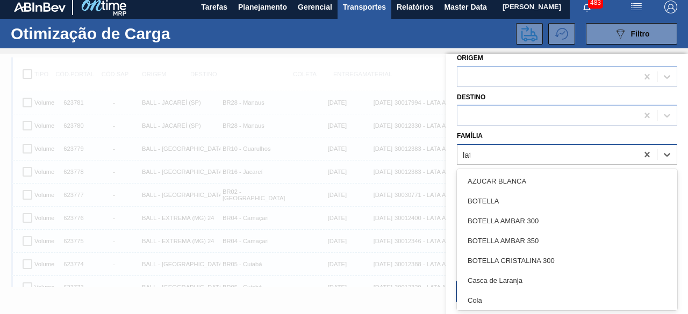
type input "lata"
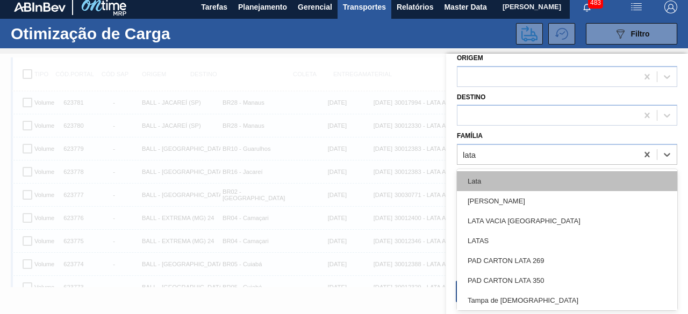
click at [486, 178] on div "Lata" at bounding box center [567, 181] width 220 height 20
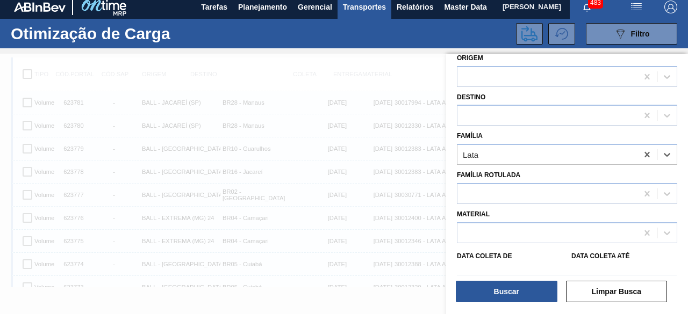
scroll to position [107, 0]
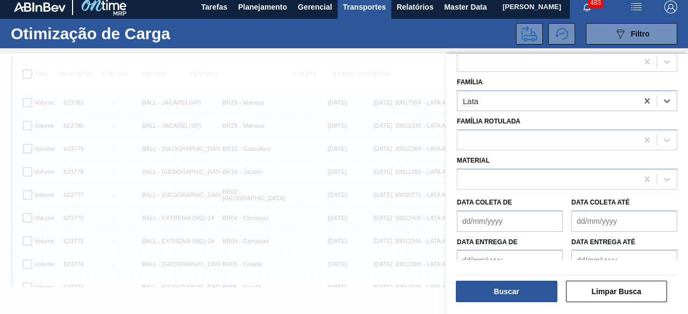
click at [506, 233] on div "Data entrega de Data entrega até" at bounding box center [567, 252] width 229 height 40
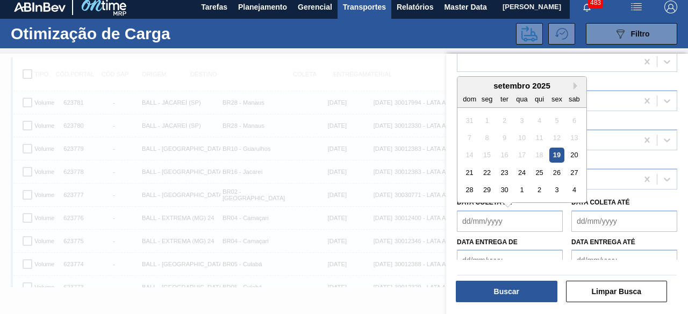
click at [506, 226] on de "Data coleta de" at bounding box center [510, 221] width 106 height 21
click at [554, 155] on div "19" at bounding box center [556, 155] width 15 height 15
type de "[DATE]"
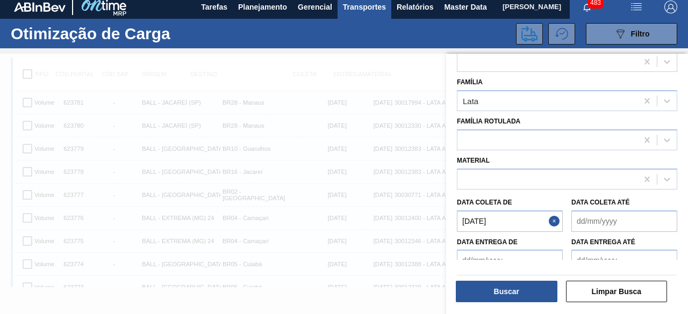
click at [596, 223] on até "Data coleta até" at bounding box center [624, 221] width 106 height 21
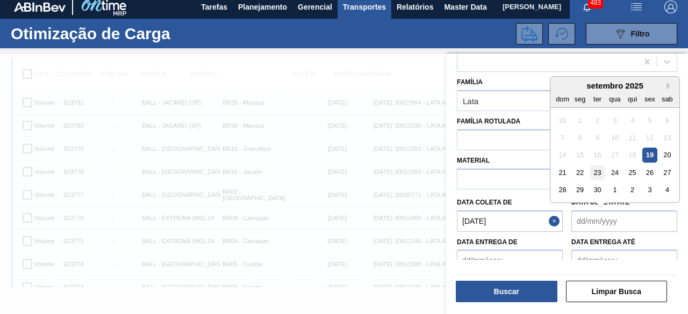
click at [597, 170] on div "23" at bounding box center [597, 173] width 15 height 15
type até "[DATE]"
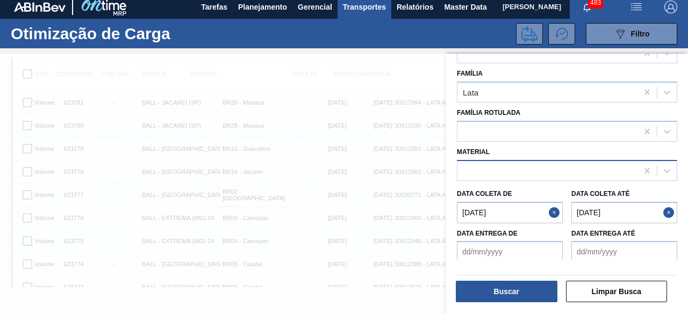
scroll to position [119, 0]
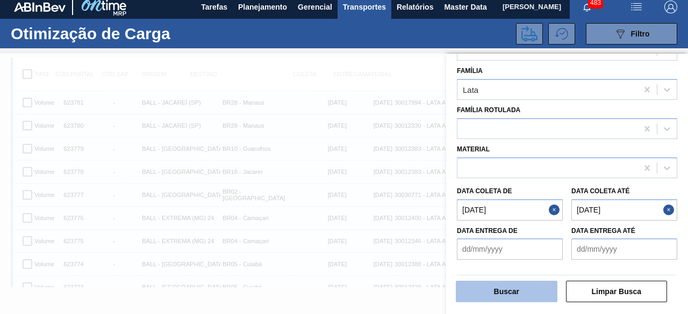
click at [523, 296] on button "Buscar" at bounding box center [507, 291] width 102 height 21
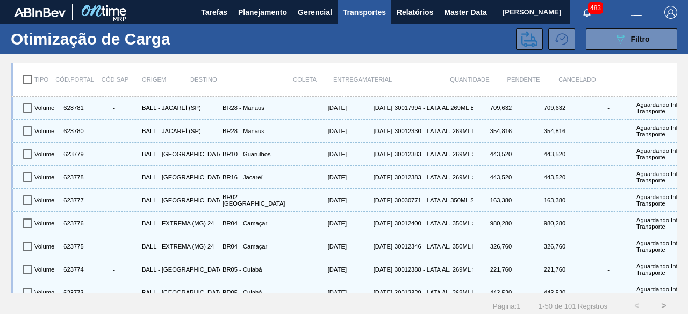
click at [31, 75] on input "checkbox" at bounding box center [27, 79] width 23 height 23
checkbox input "true"
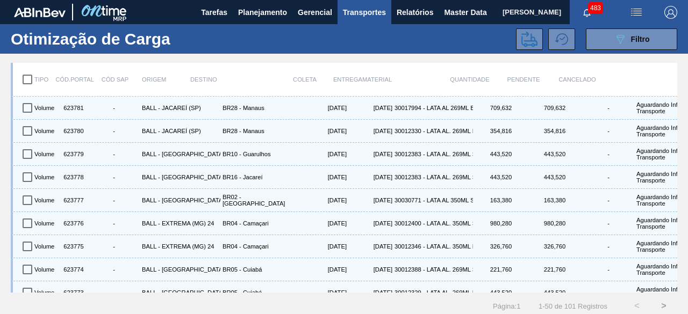
checkbox input "true"
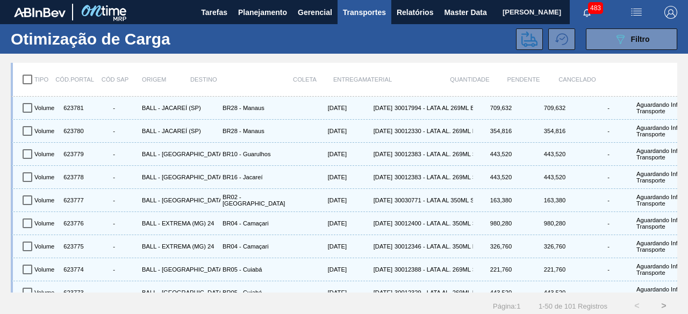
checkbox input "true"
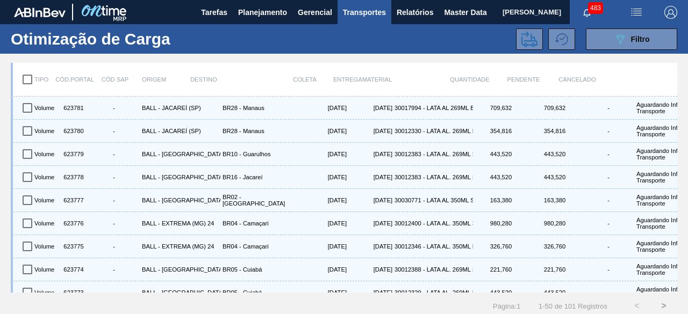
checkbox input "true"
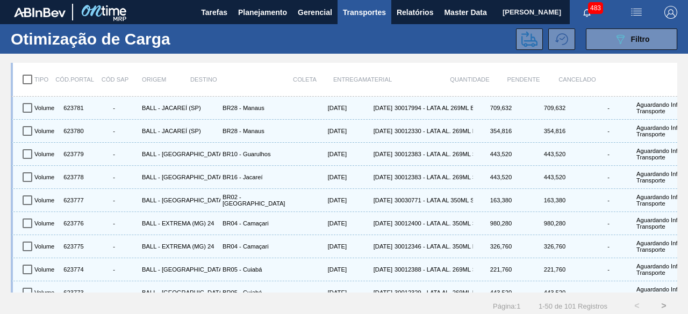
checkbox input "true"
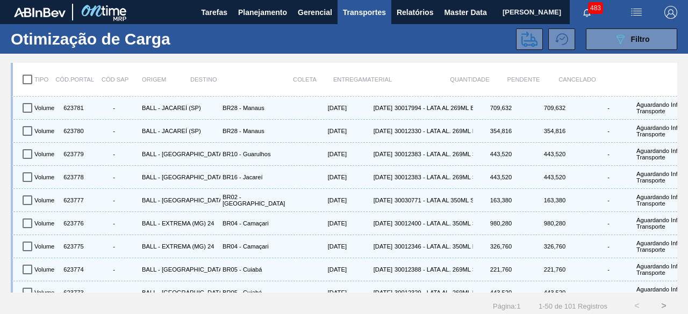
checkbox input "true"
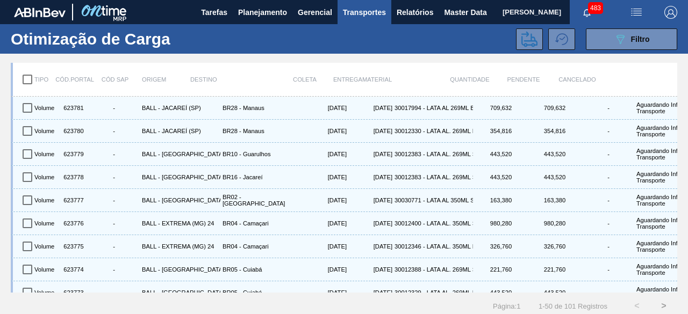
checkbox input "true"
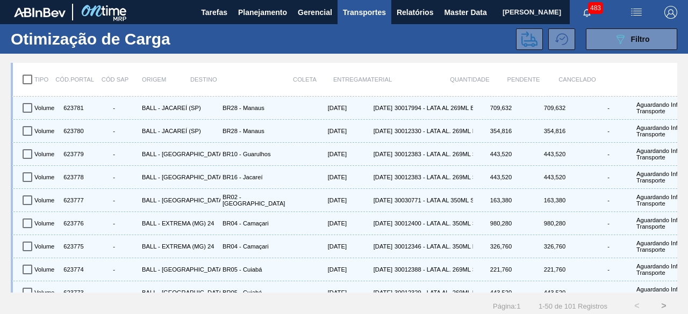
checkbox input "true"
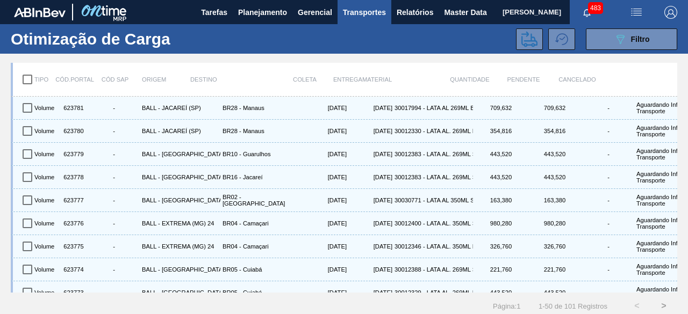
checkbox input "true"
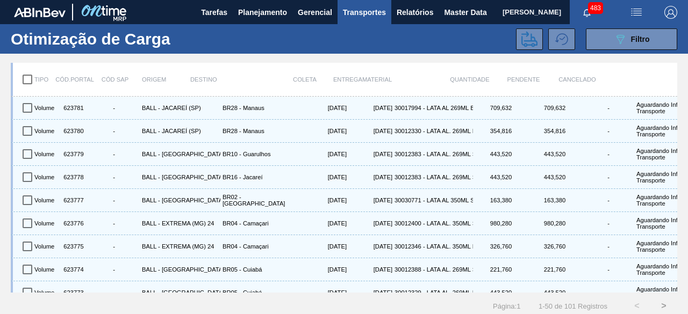
checkbox input "true"
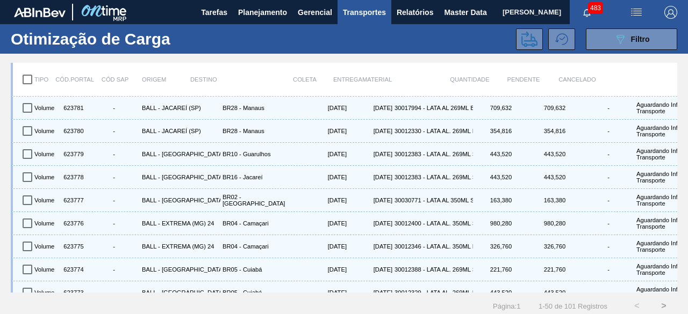
checkbox input "true"
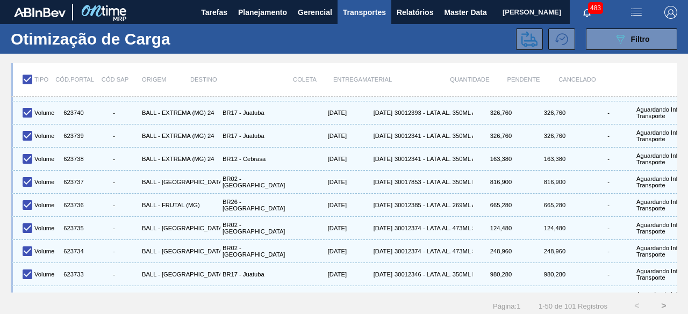
scroll to position [958, 0]
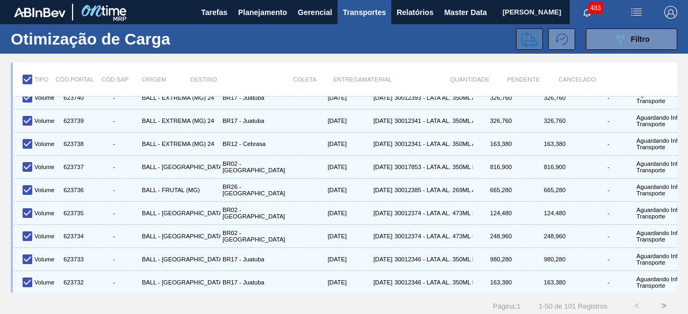
click at [529, 39] on icon at bounding box center [529, 39] width 16 height 16
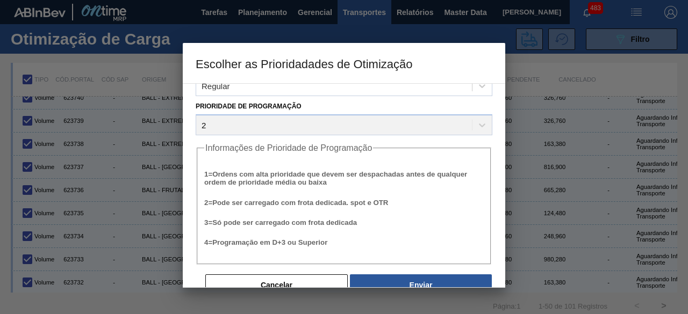
scroll to position [41, 0]
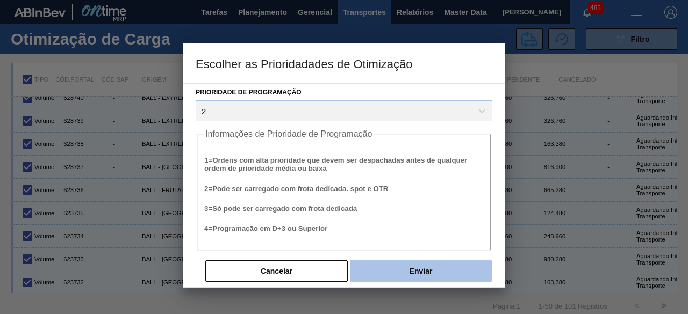
click at [422, 275] on button "Enviar" at bounding box center [421, 271] width 142 height 21
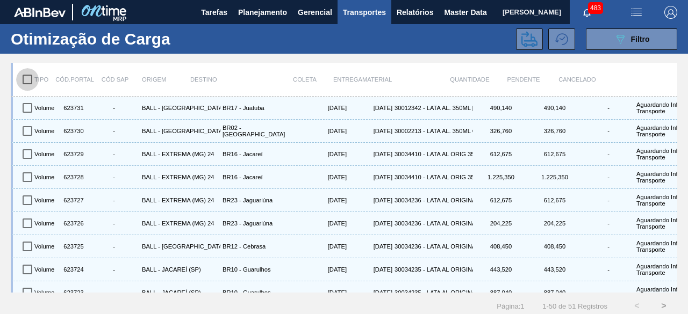
click at [26, 79] on input "checkbox" at bounding box center [27, 79] width 23 height 23
checkbox input "true"
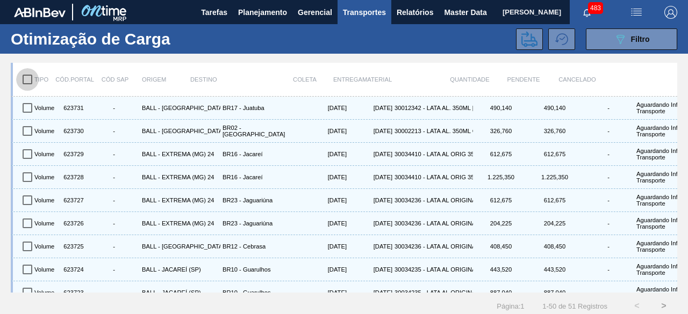
checkbox input "true"
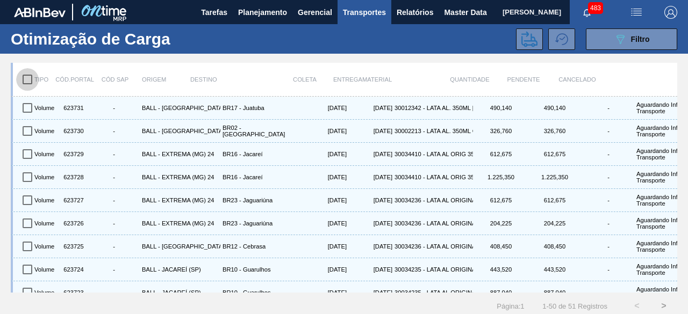
checkbox input "true"
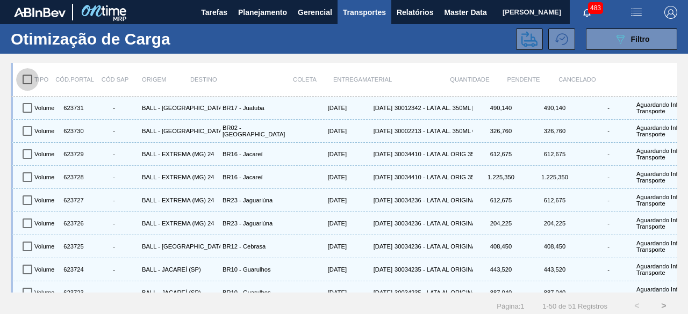
checkbox input "true"
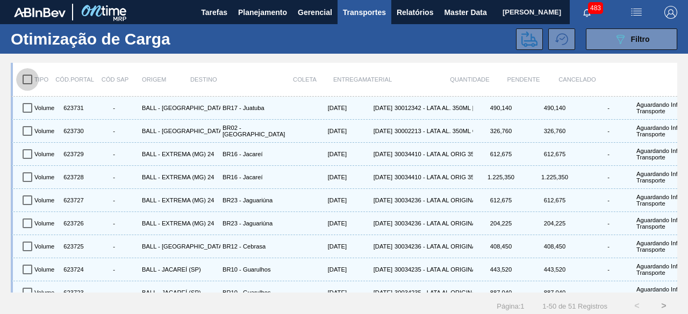
checkbox input "true"
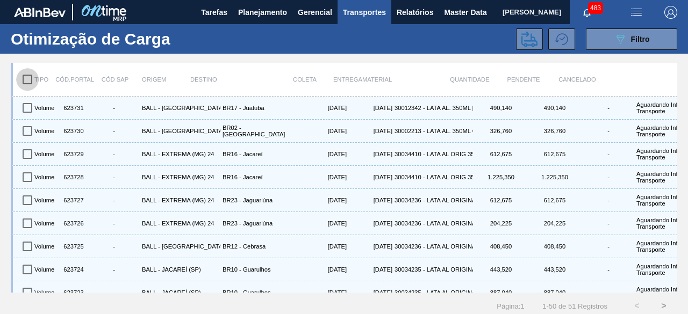
checkbox input "true"
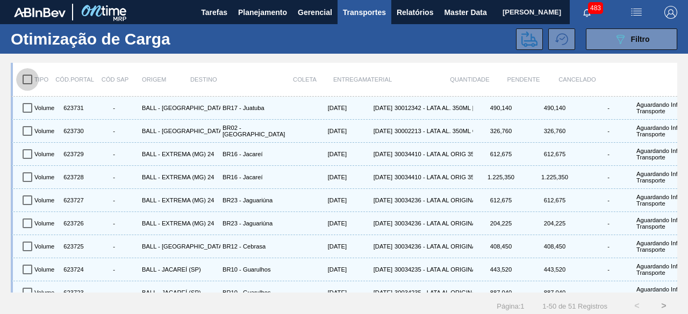
checkbox input "true"
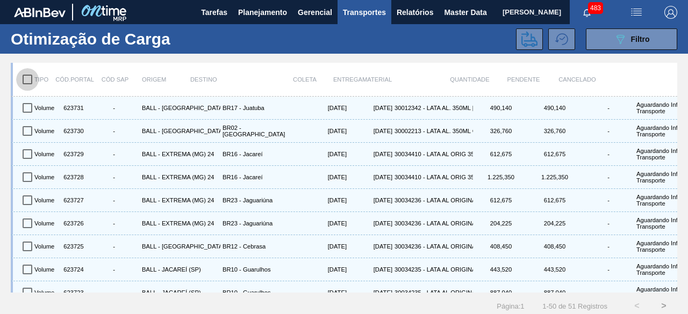
checkbox input "true"
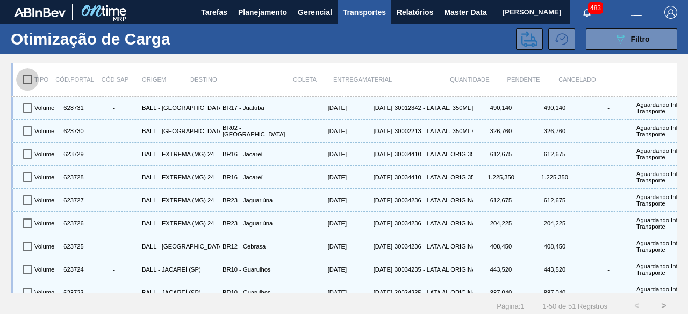
checkbox input "true"
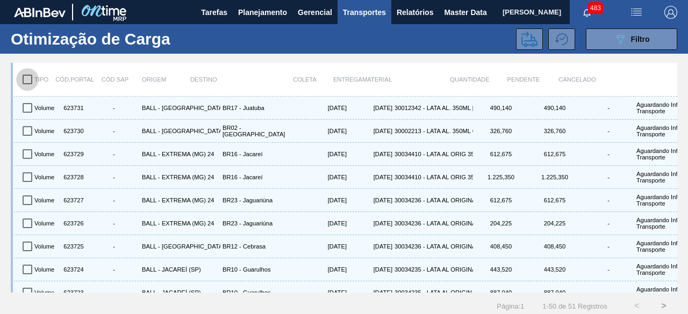
checkbox input "true"
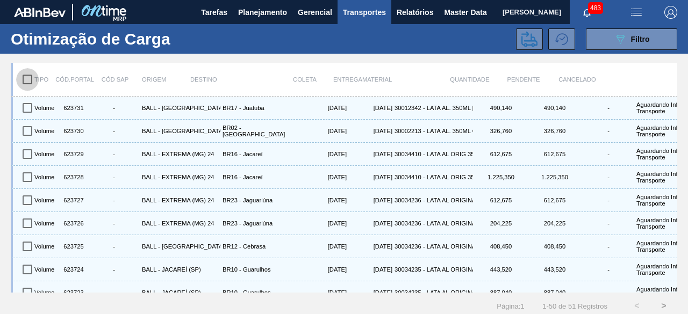
checkbox input "true"
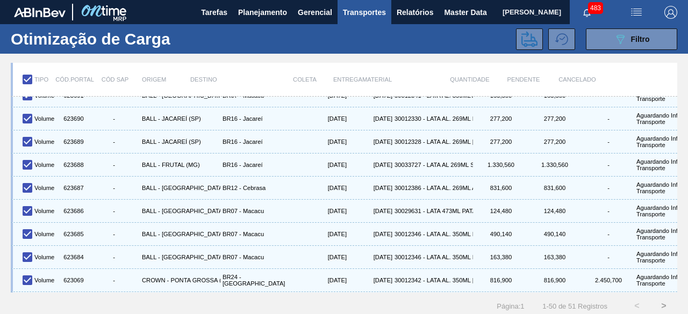
scroll to position [958, 0]
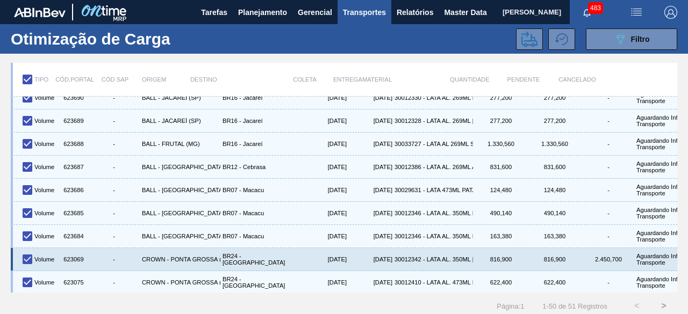
click at [24, 251] on input "checkbox" at bounding box center [27, 259] width 23 height 23
checkbox input "false"
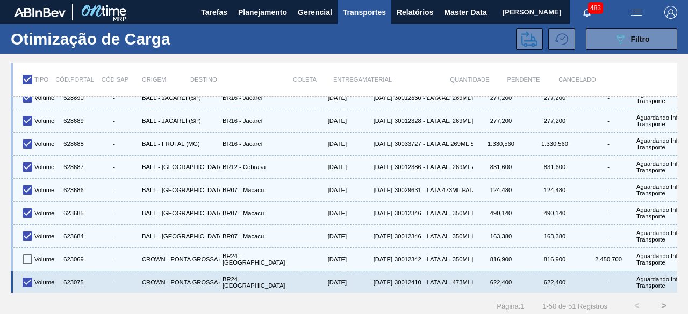
click at [27, 275] on input "checkbox" at bounding box center [27, 282] width 23 height 23
checkbox input "false"
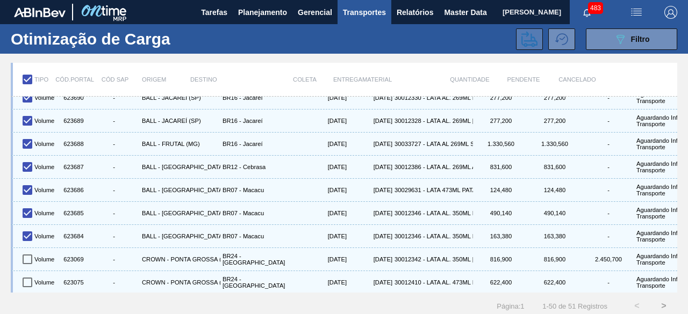
click at [529, 38] on icon at bounding box center [529, 39] width 16 height 16
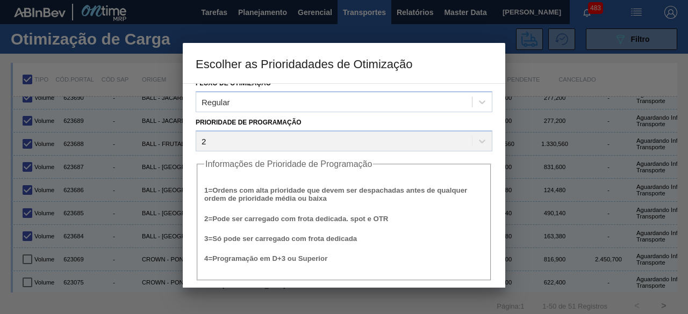
scroll to position [41, 0]
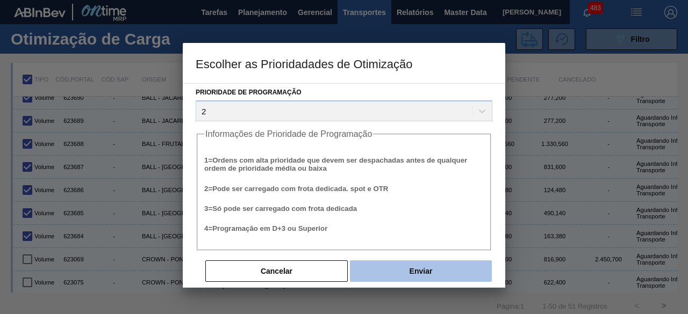
click at [433, 268] on button "Enviar" at bounding box center [421, 271] width 142 height 21
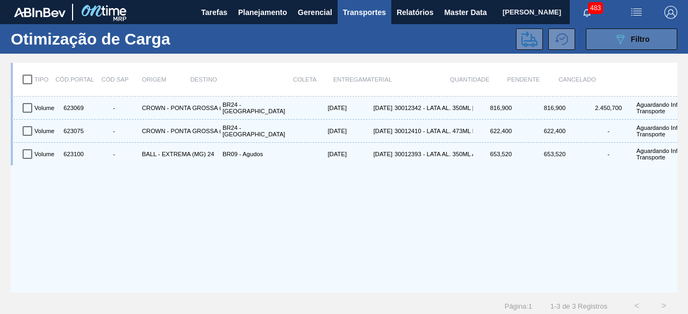
click at [621, 40] on icon "089F7B8B-B2A5-4AFE-B5C0-19BA573D28AC" at bounding box center [620, 39] width 13 height 13
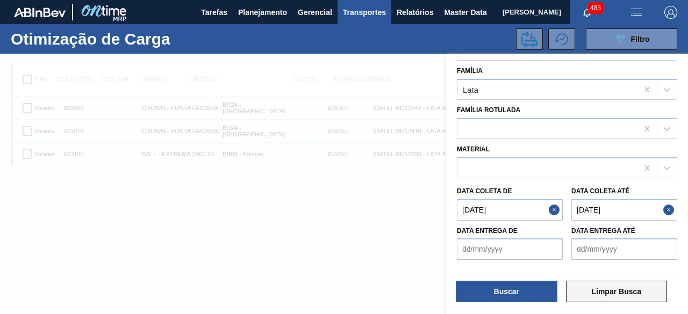
click at [636, 294] on button "Limpar Busca" at bounding box center [617, 291] width 102 height 21
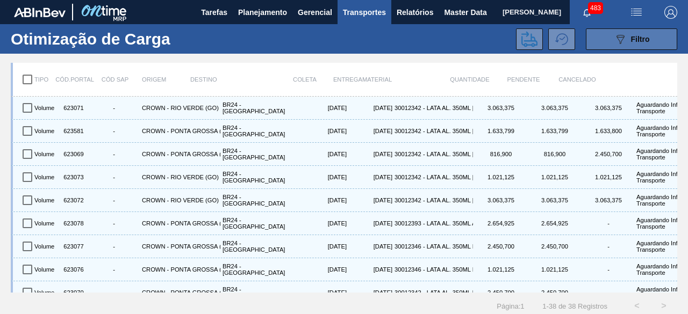
click at [636, 40] on span "Filtro" at bounding box center [640, 39] width 19 height 9
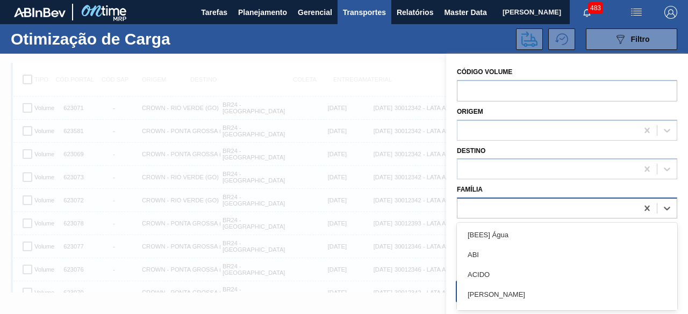
click at [520, 205] on div at bounding box center [547, 209] width 180 height 16
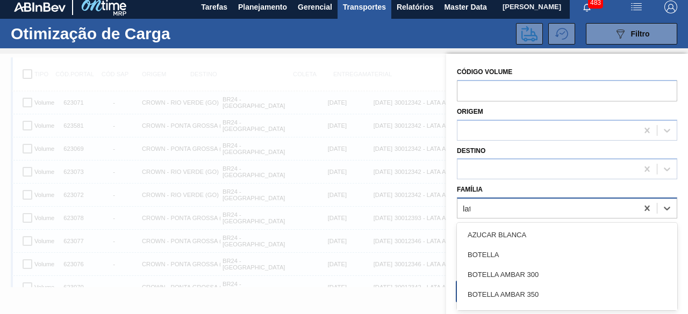
type input "lata"
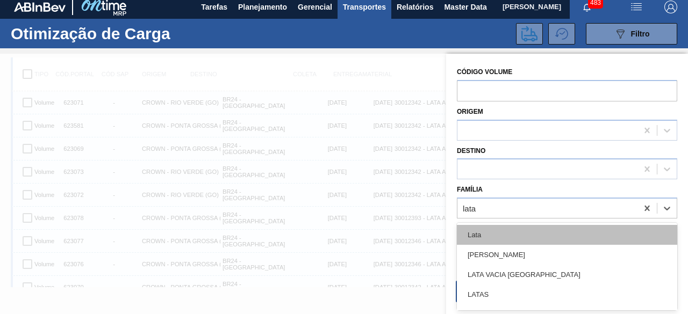
click at [505, 232] on div "Lata" at bounding box center [567, 235] width 220 height 20
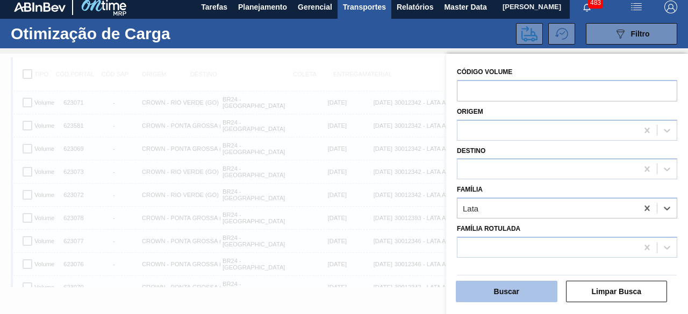
click at [504, 295] on button "Buscar" at bounding box center [507, 291] width 102 height 21
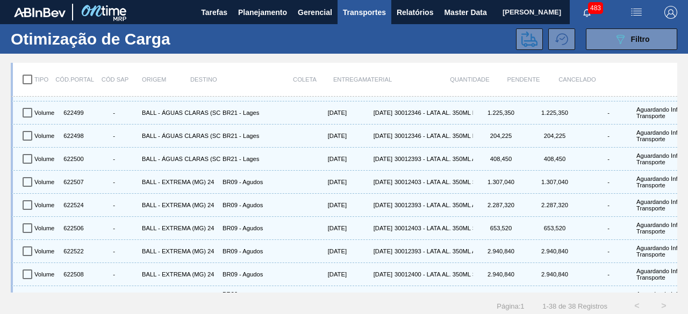
scroll to position [683, 0]
